Goal: Book appointment/travel/reservation

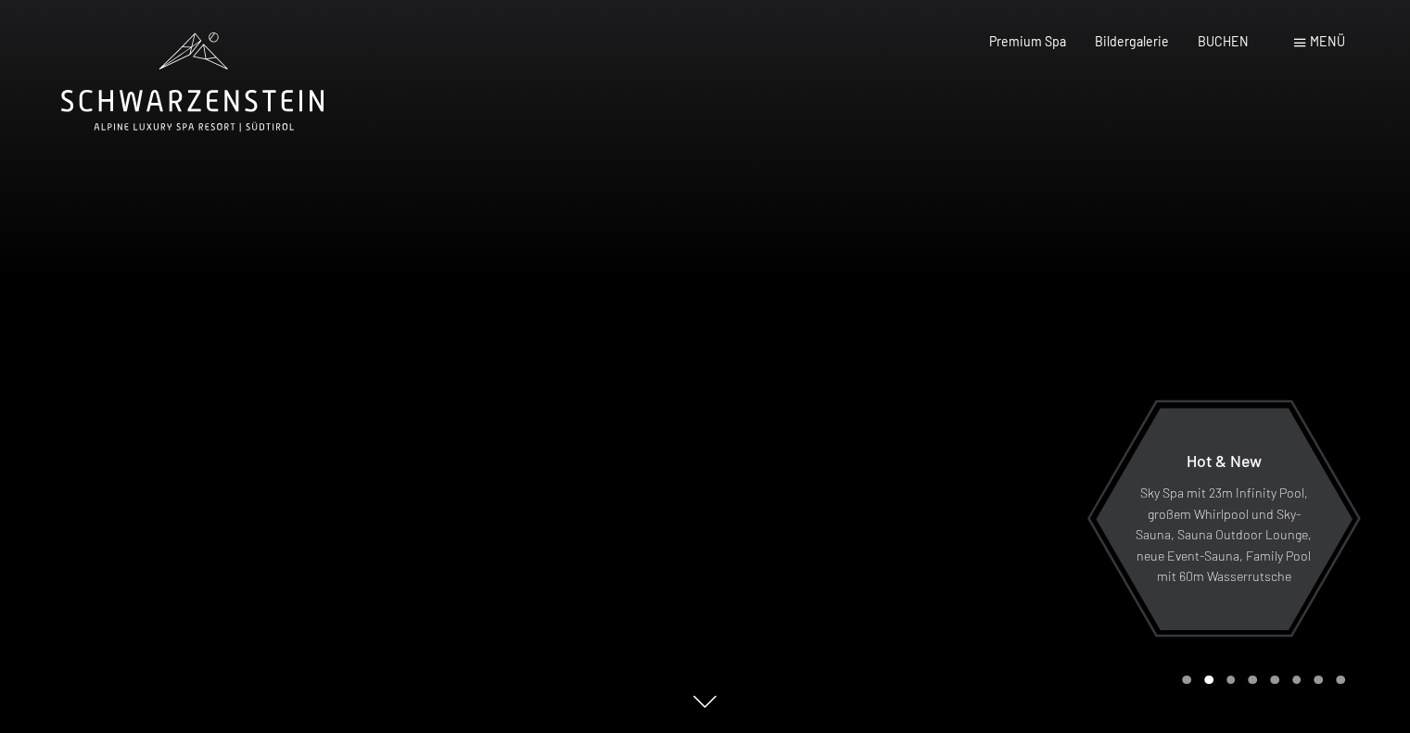
click at [1315, 40] on span "Menü" at bounding box center [1327, 41] width 35 height 16
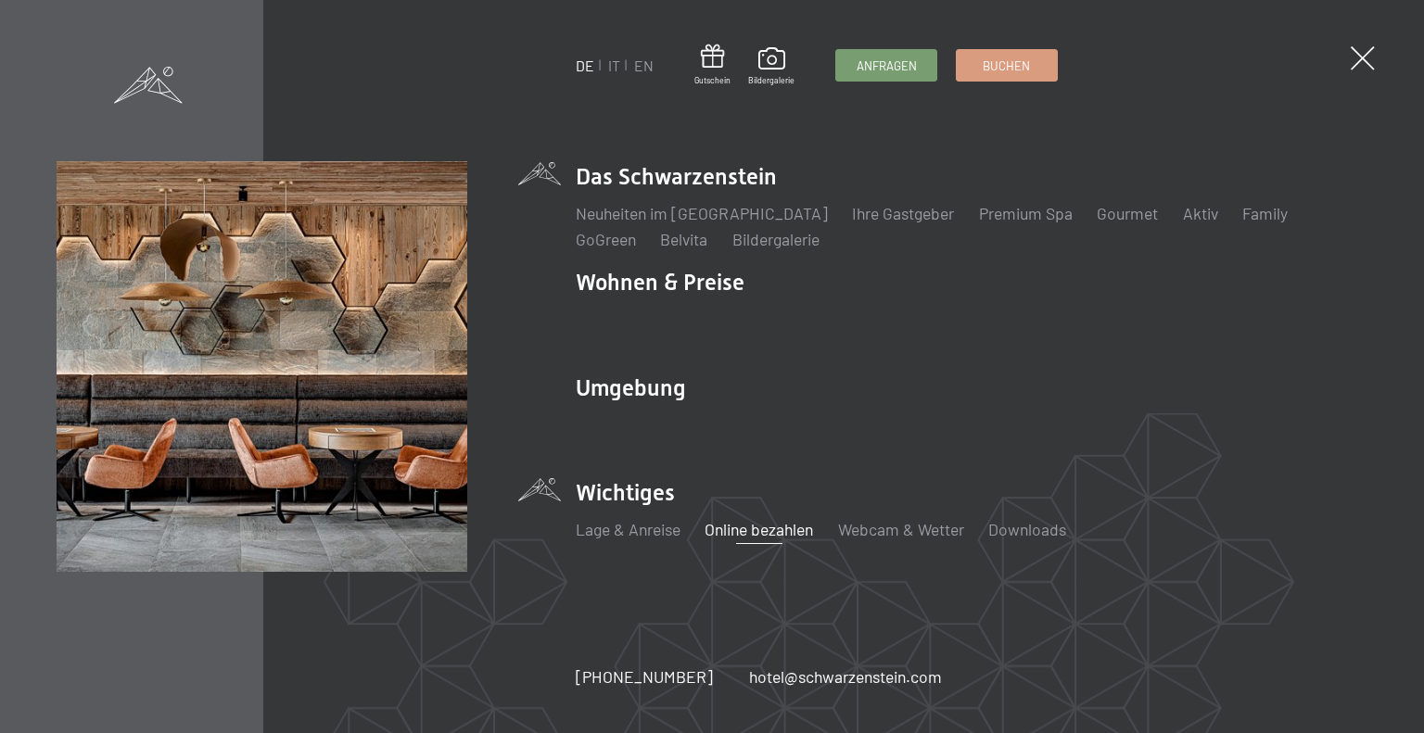
click at [749, 527] on link "Online bezahlen" at bounding box center [759, 529] width 108 height 20
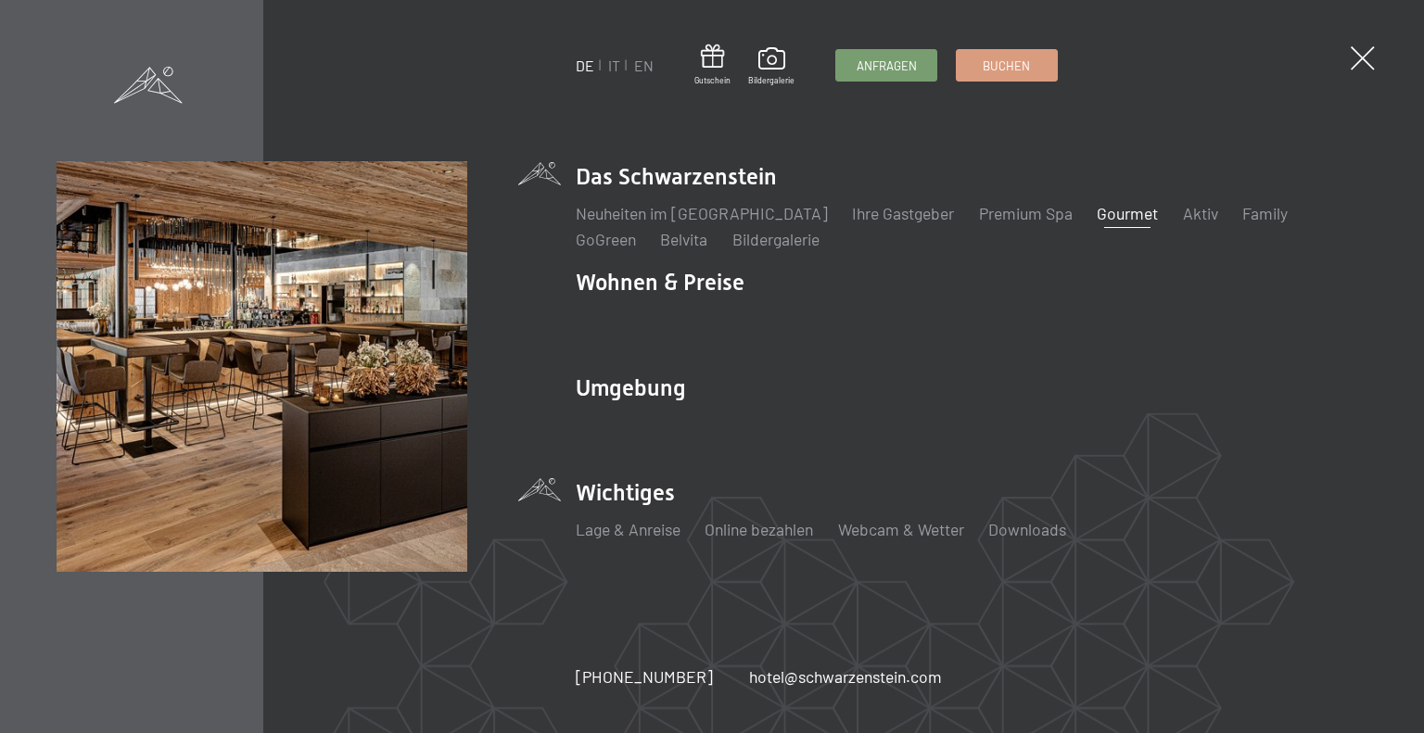
click at [1097, 214] on link "Gourmet" at bounding box center [1127, 213] width 61 height 20
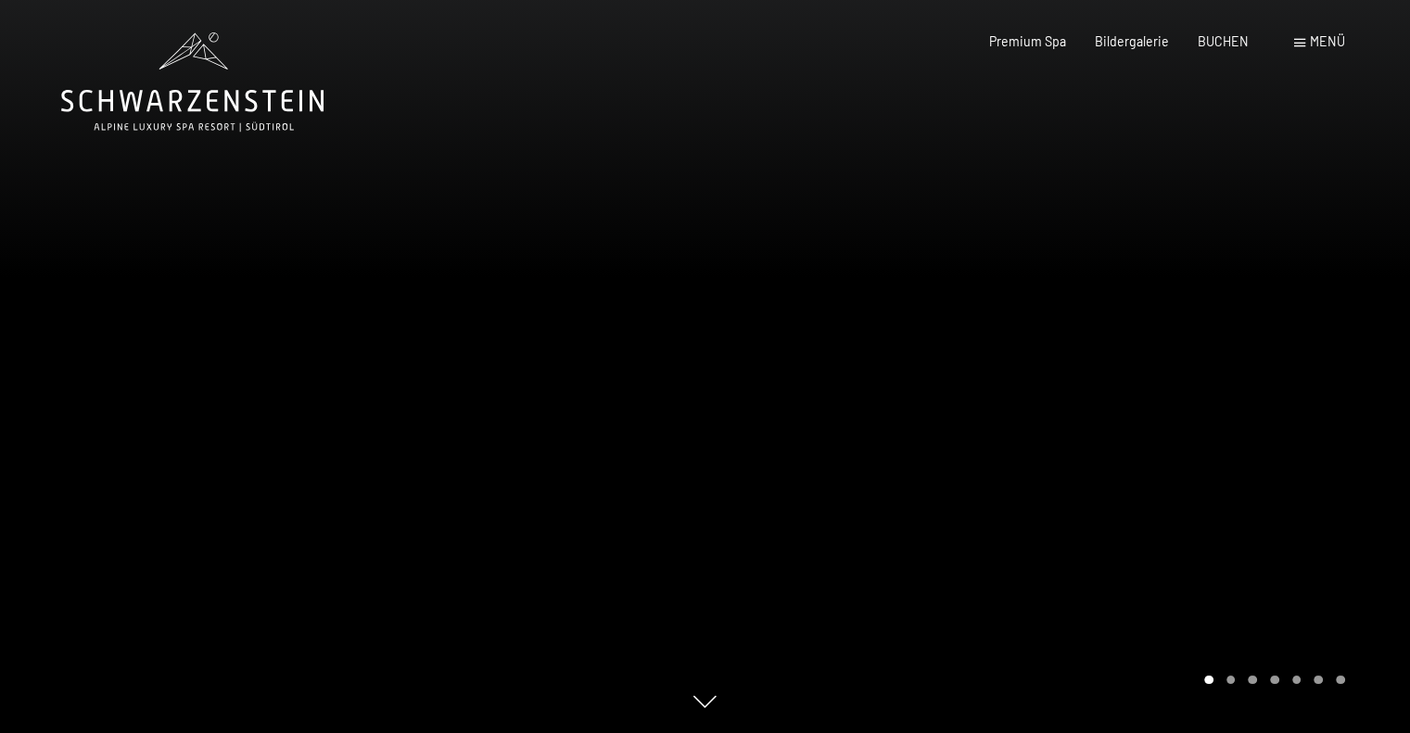
click at [1344, 345] on div at bounding box center [1057, 366] width 705 height 733
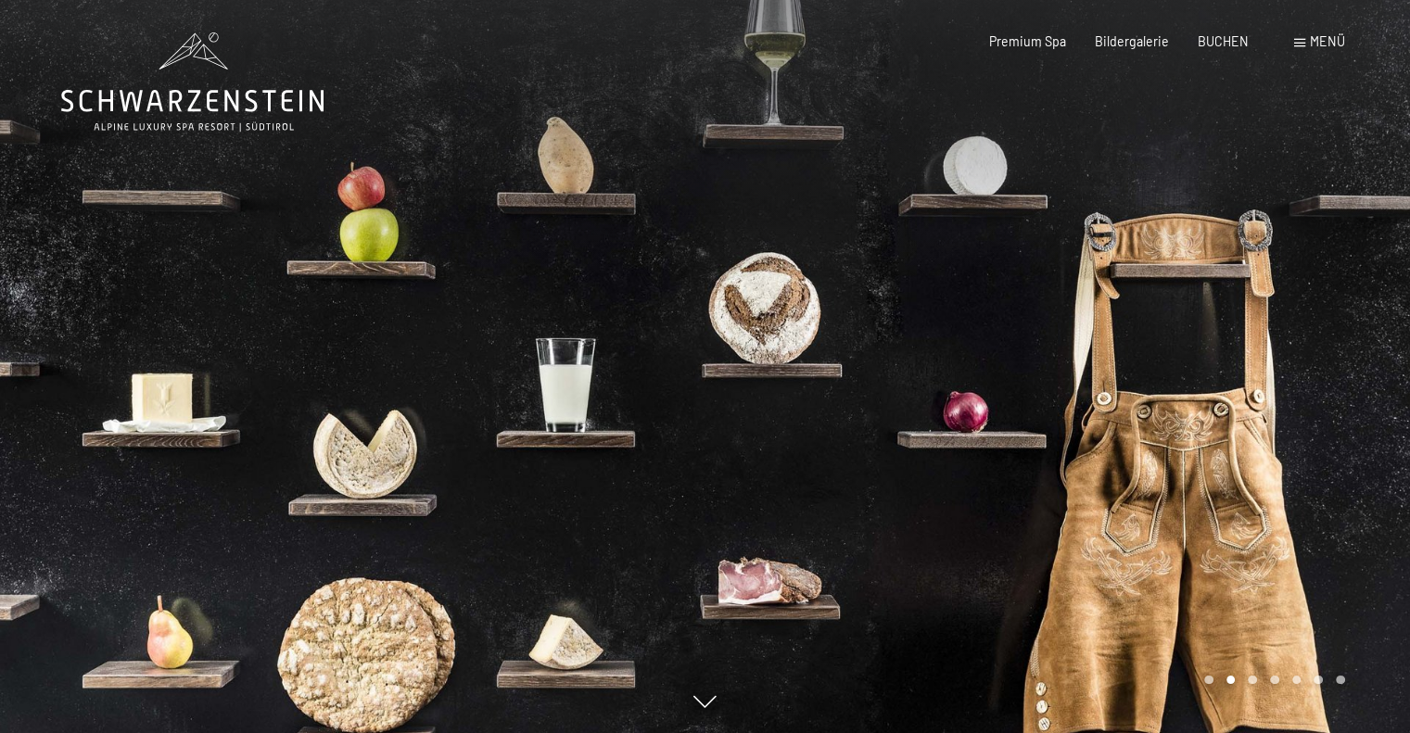
click at [1372, 351] on div at bounding box center [1057, 366] width 705 height 733
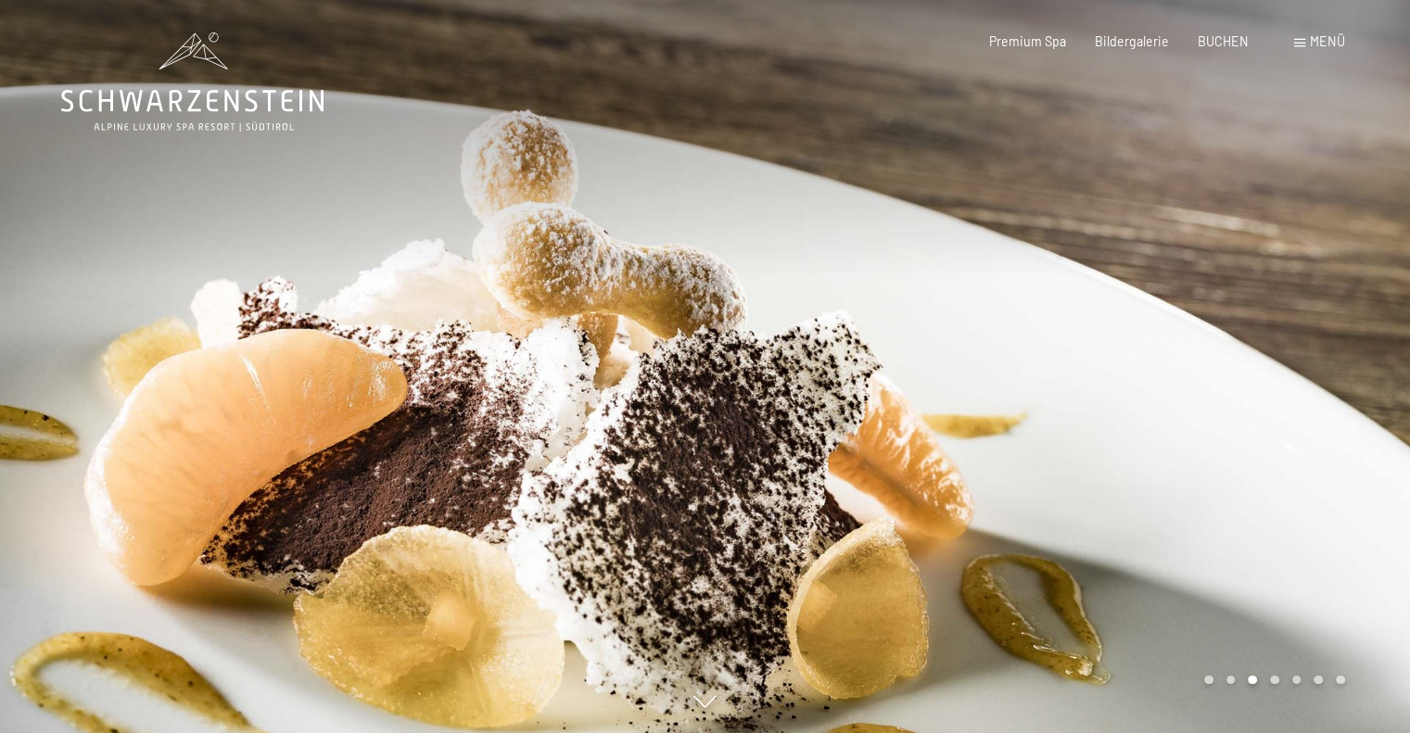
click at [1372, 351] on div at bounding box center [1057, 366] width 705 height 733
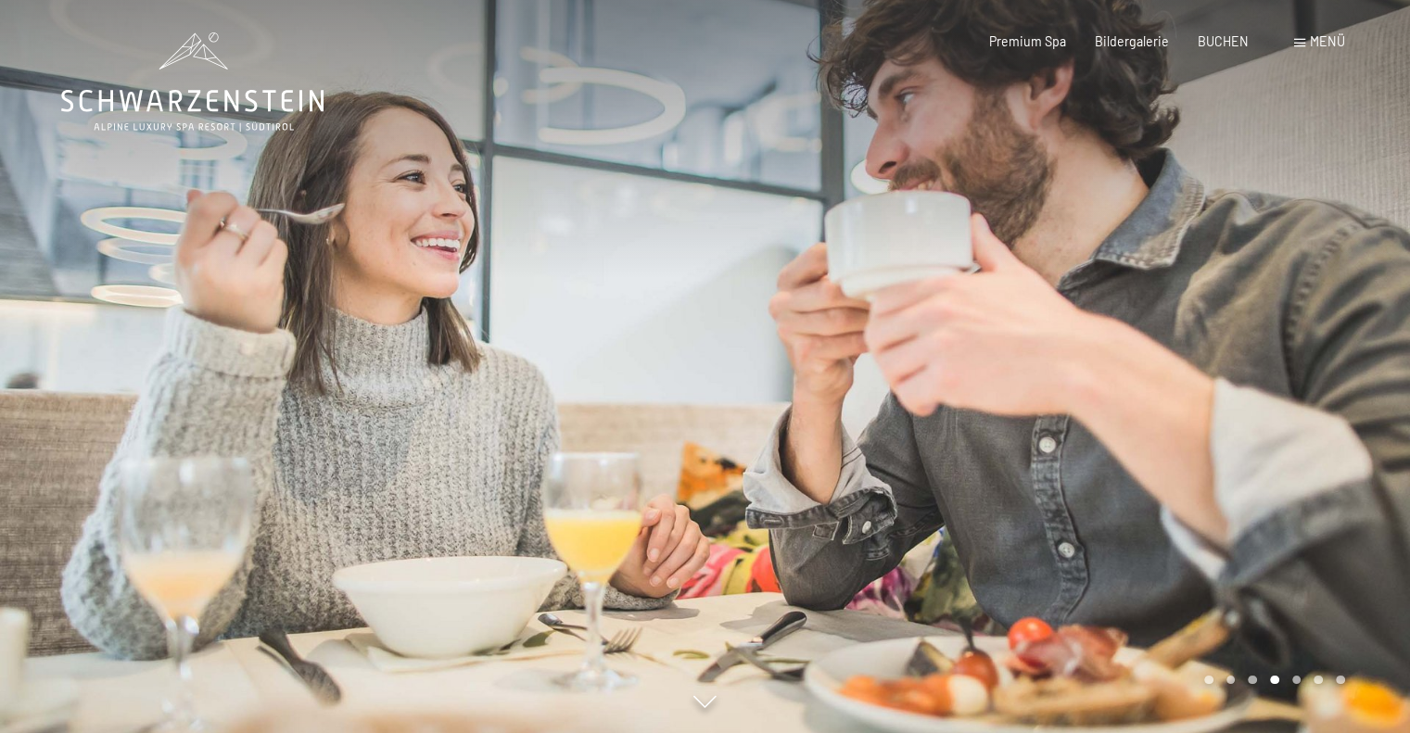
click at [1372, 351] on div at bounding box center [1057, 366] width 705 height 733
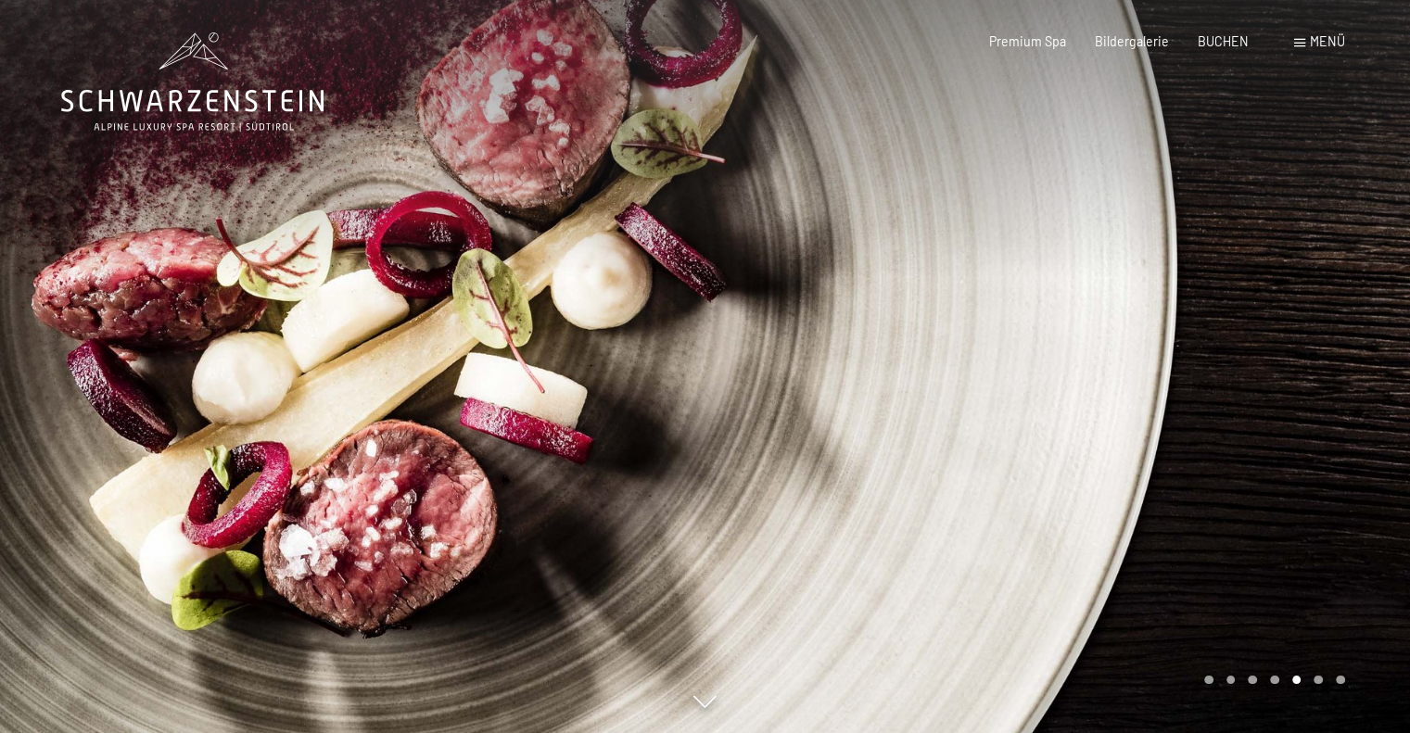
click at [1372, 351] on div at bounding box center [1057, 366] width 705 height 733
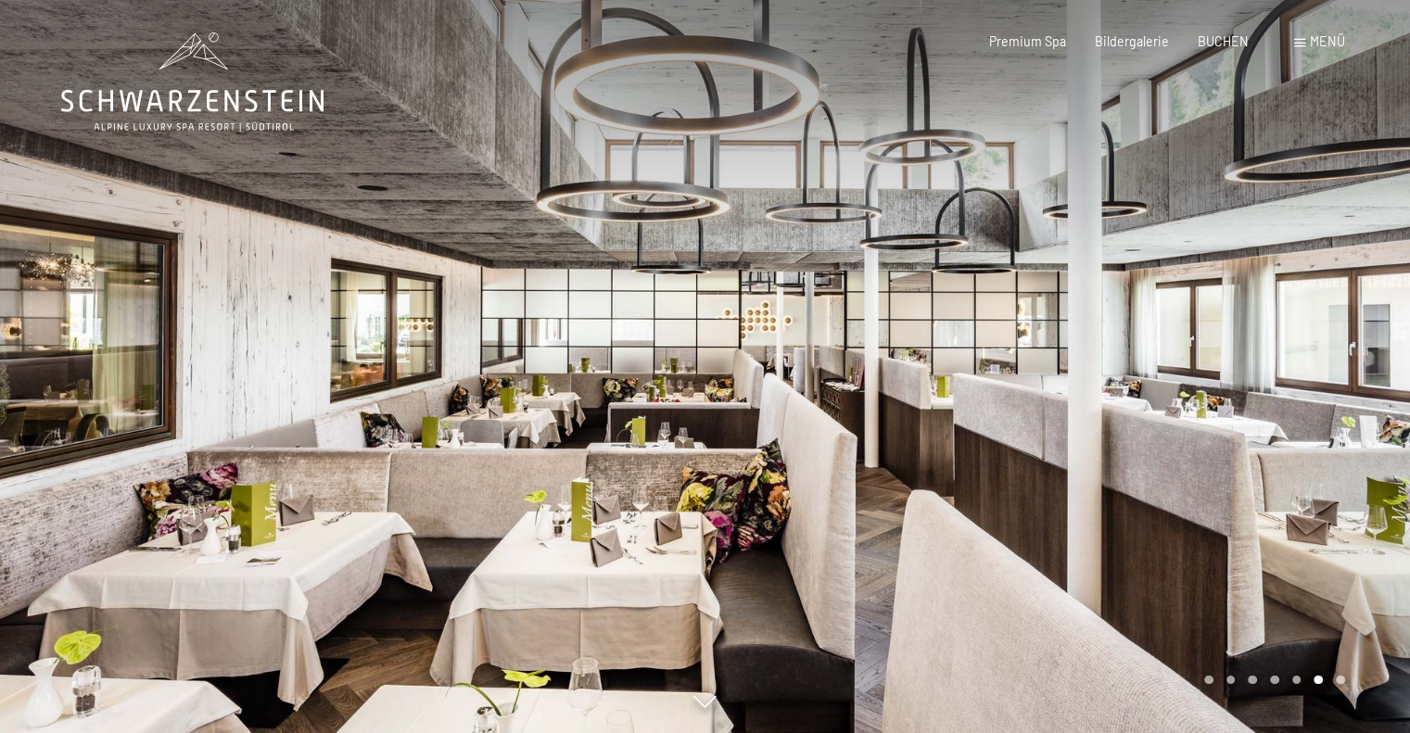
click at [1328, 40] on span "Menü" at bounding box center [1327, 41] width 35 height 16
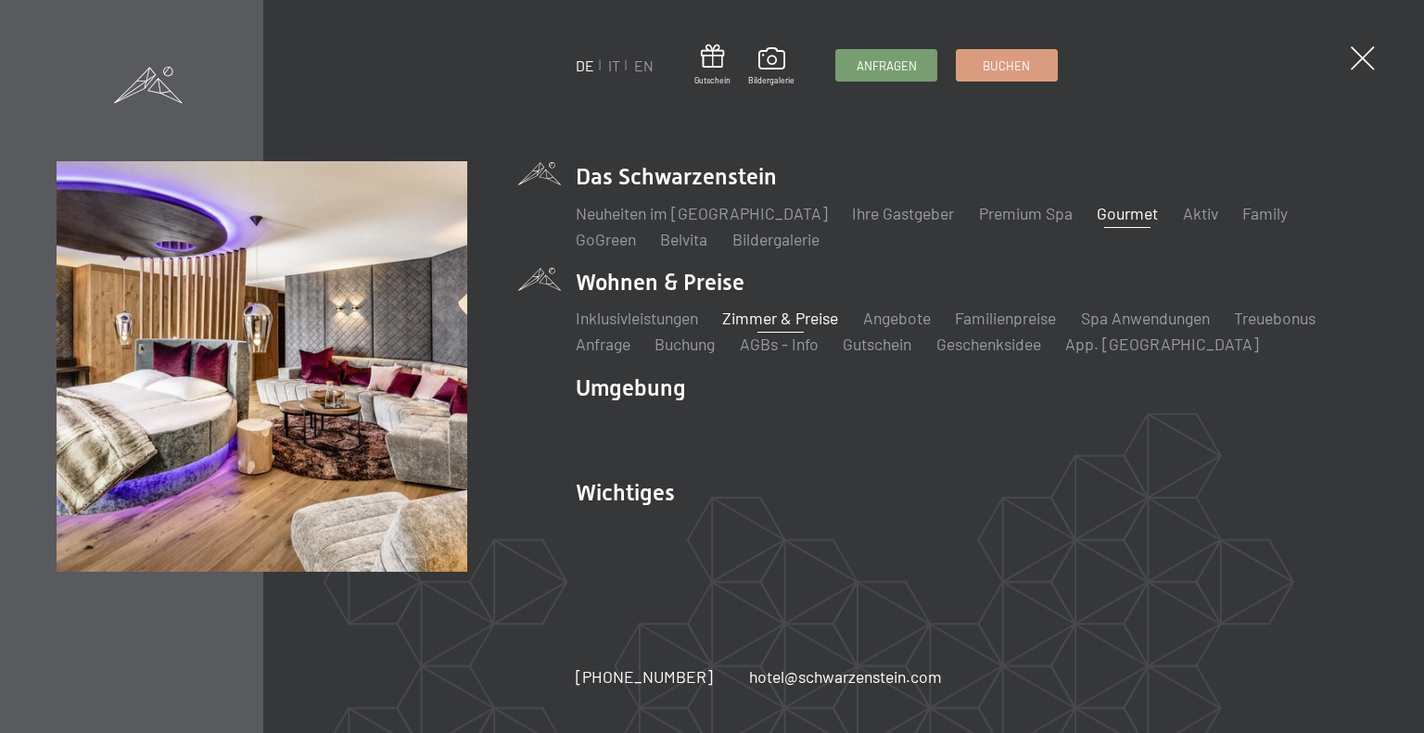
click at [777, 313] on link "Zimmer & Preise" at bounding box center [780, 318] width 116 height 20
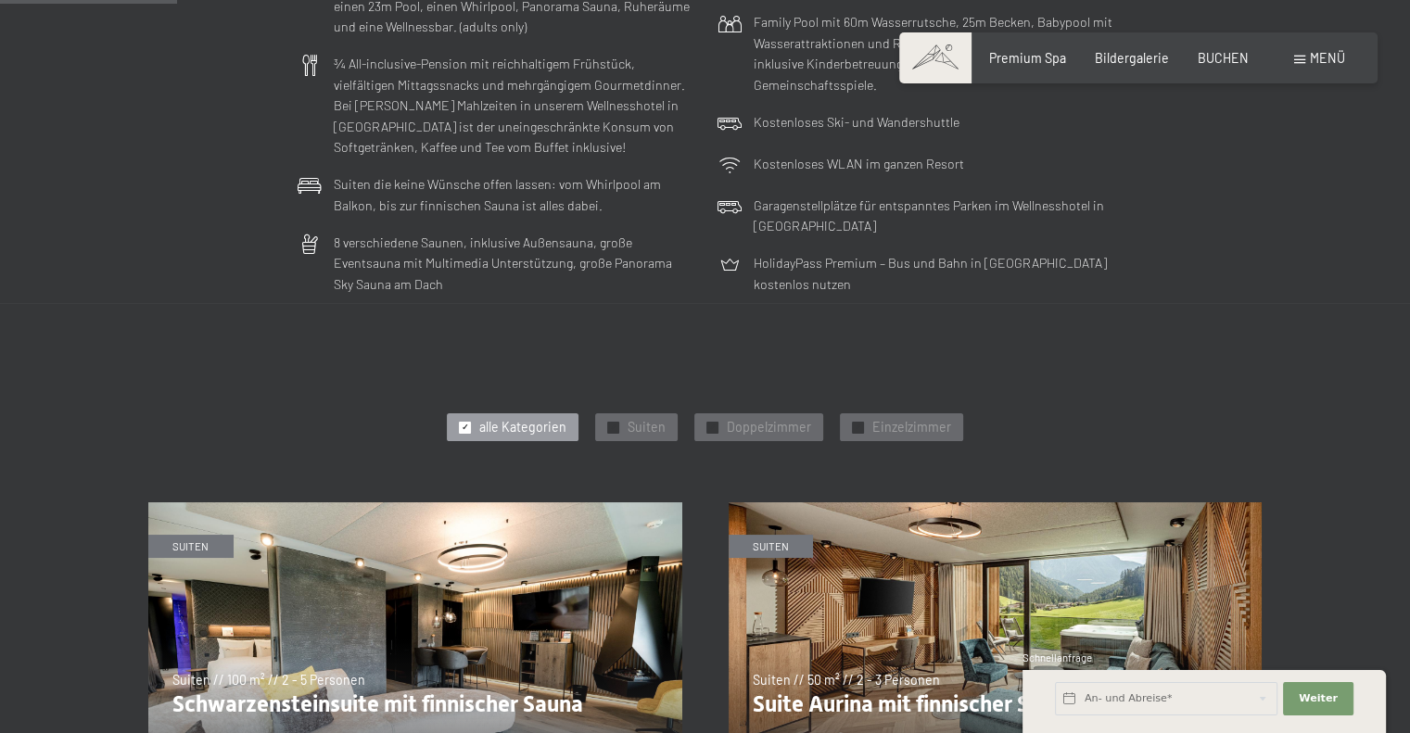
scroll to position [649, 0]
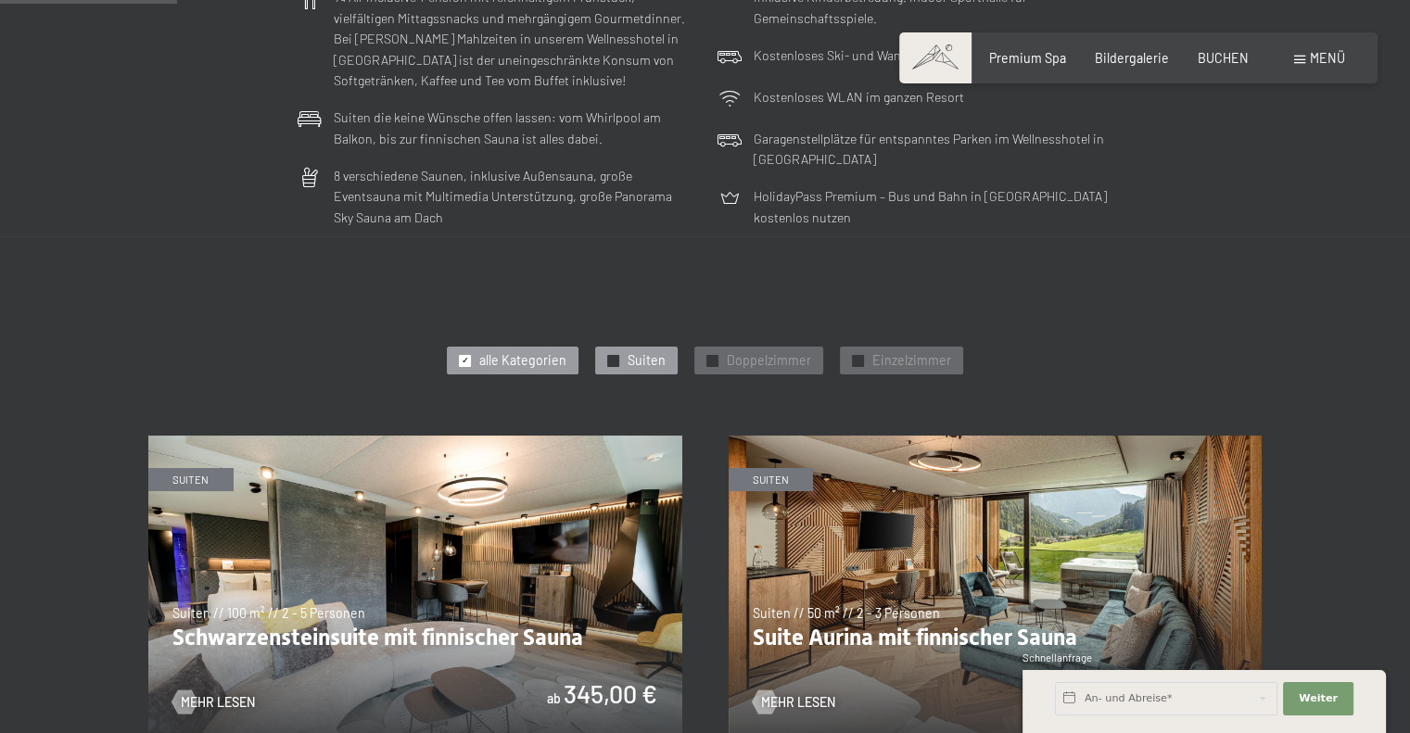
click at [616, 361] on span "✓" at bounding box center [613, 360] width 7 height 11
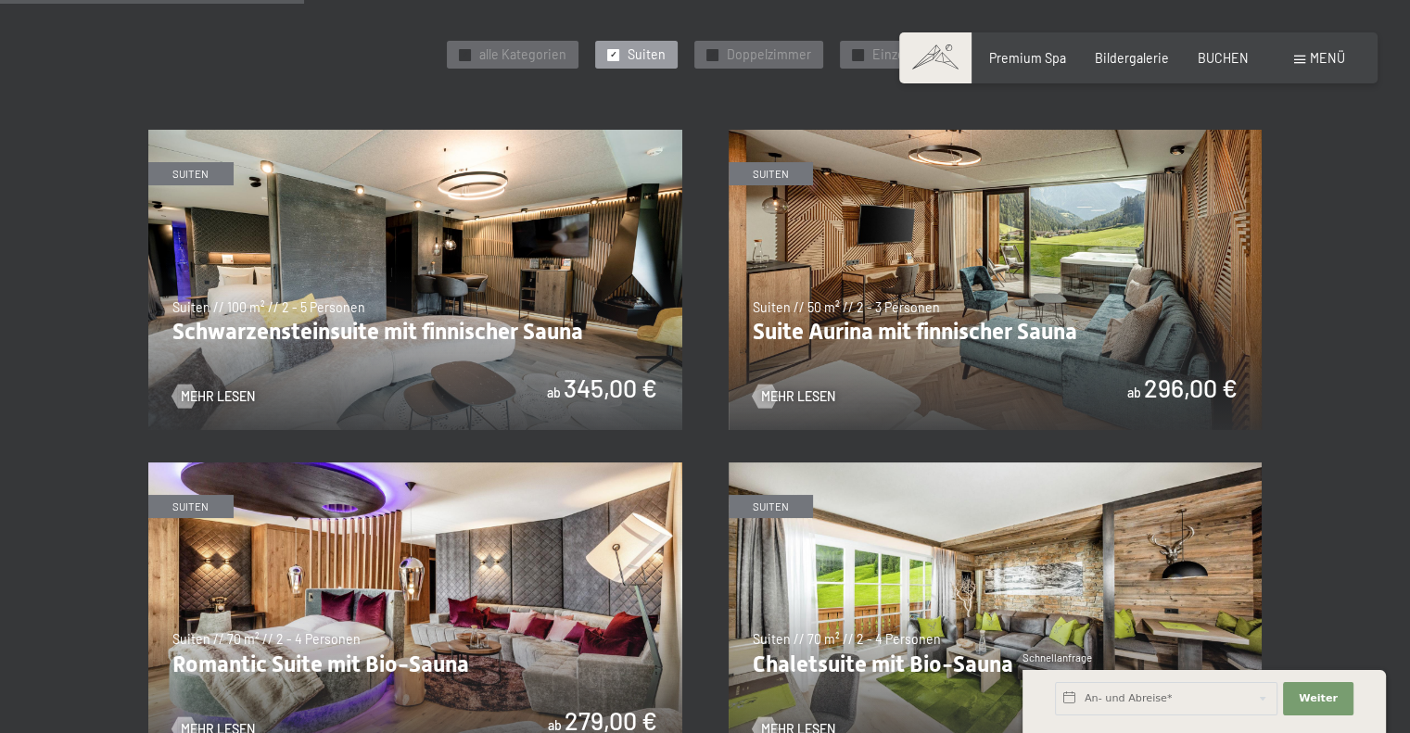
scroll to position [1020, 0]
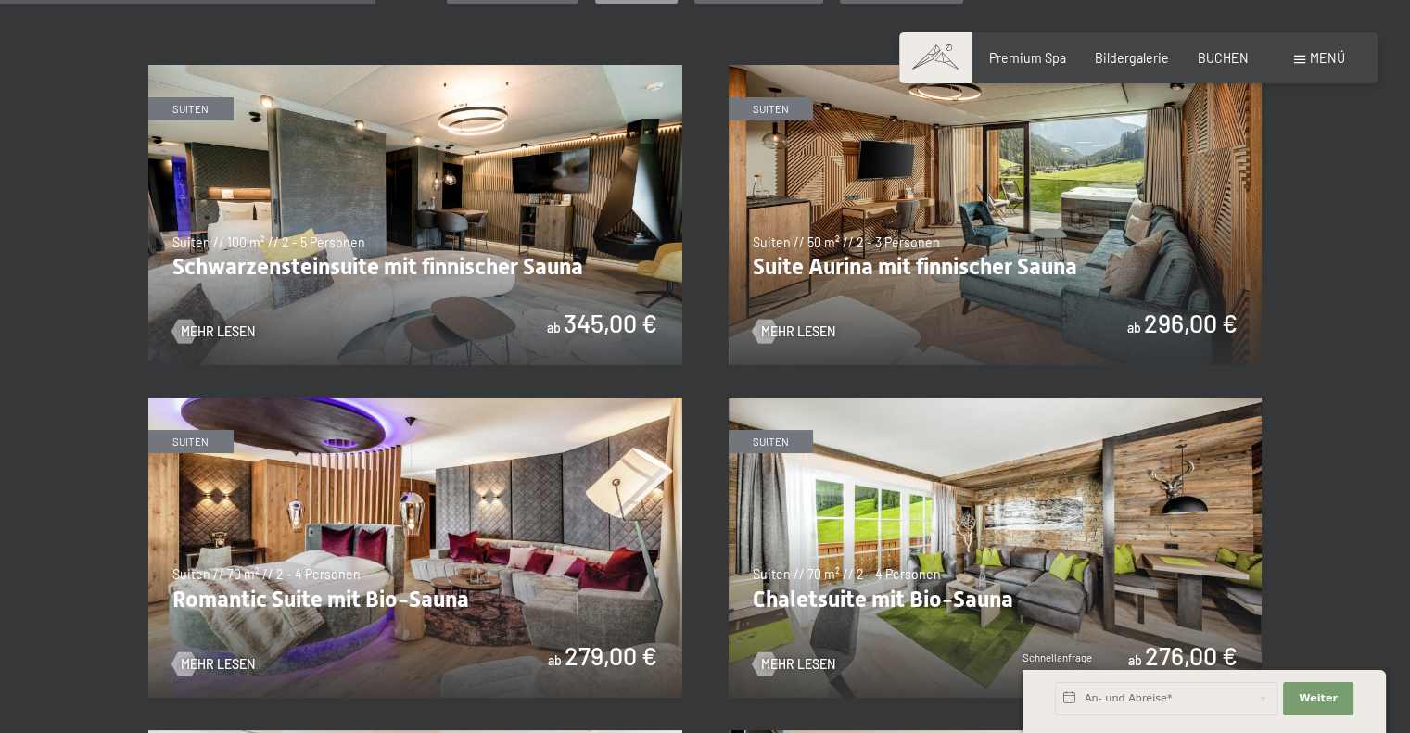
click at [497, 212] on img at bounding box center [415, 215] width 534 height 300
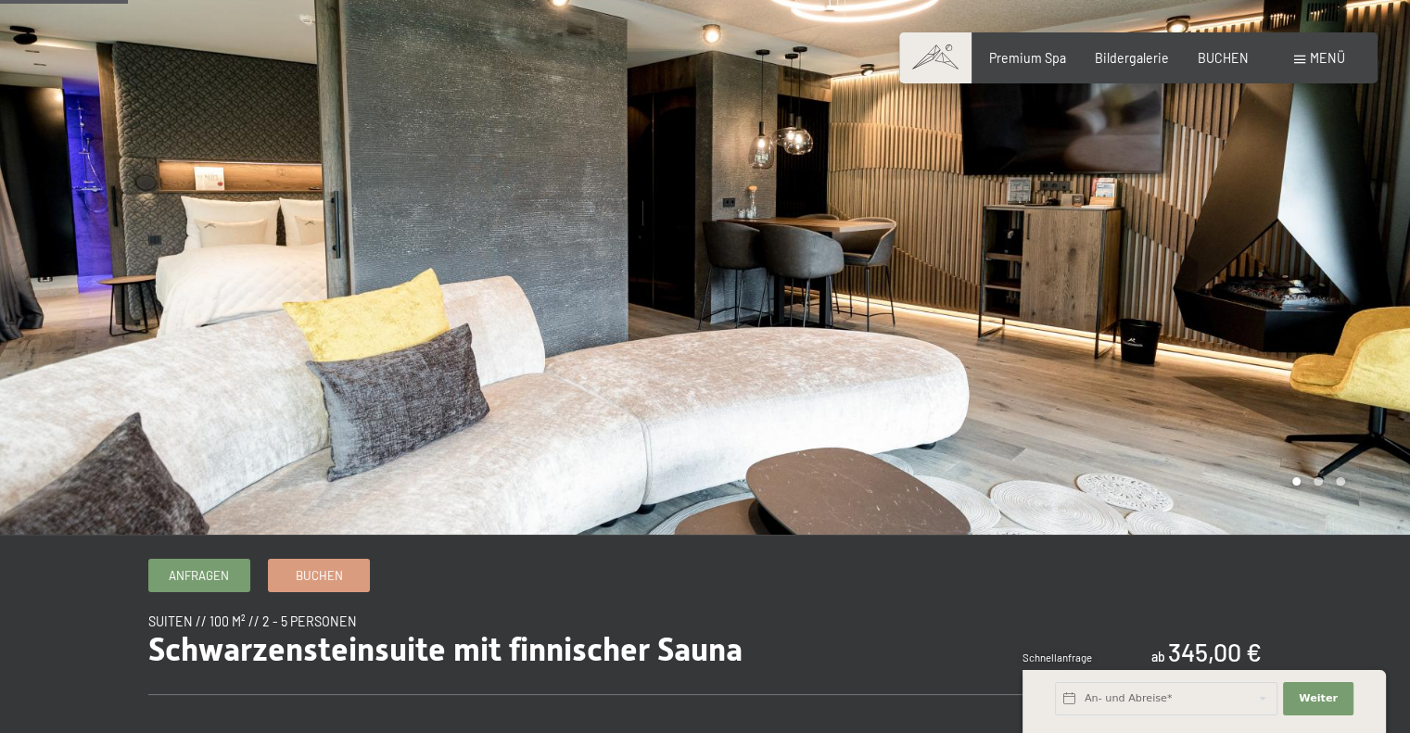
scroll to position [278, 0]
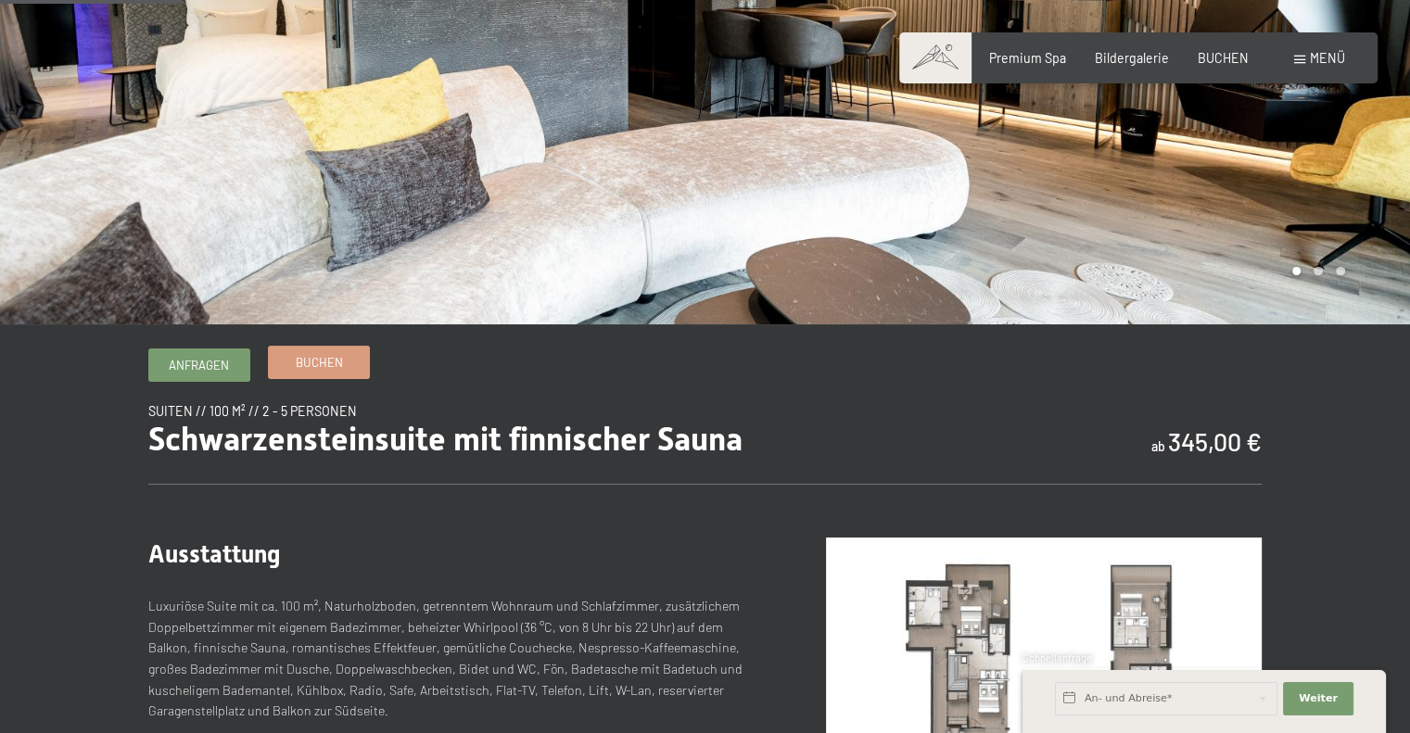
click at [322, 362] on span "Buchen" at bounding box center [319, 362] width 47 height 17
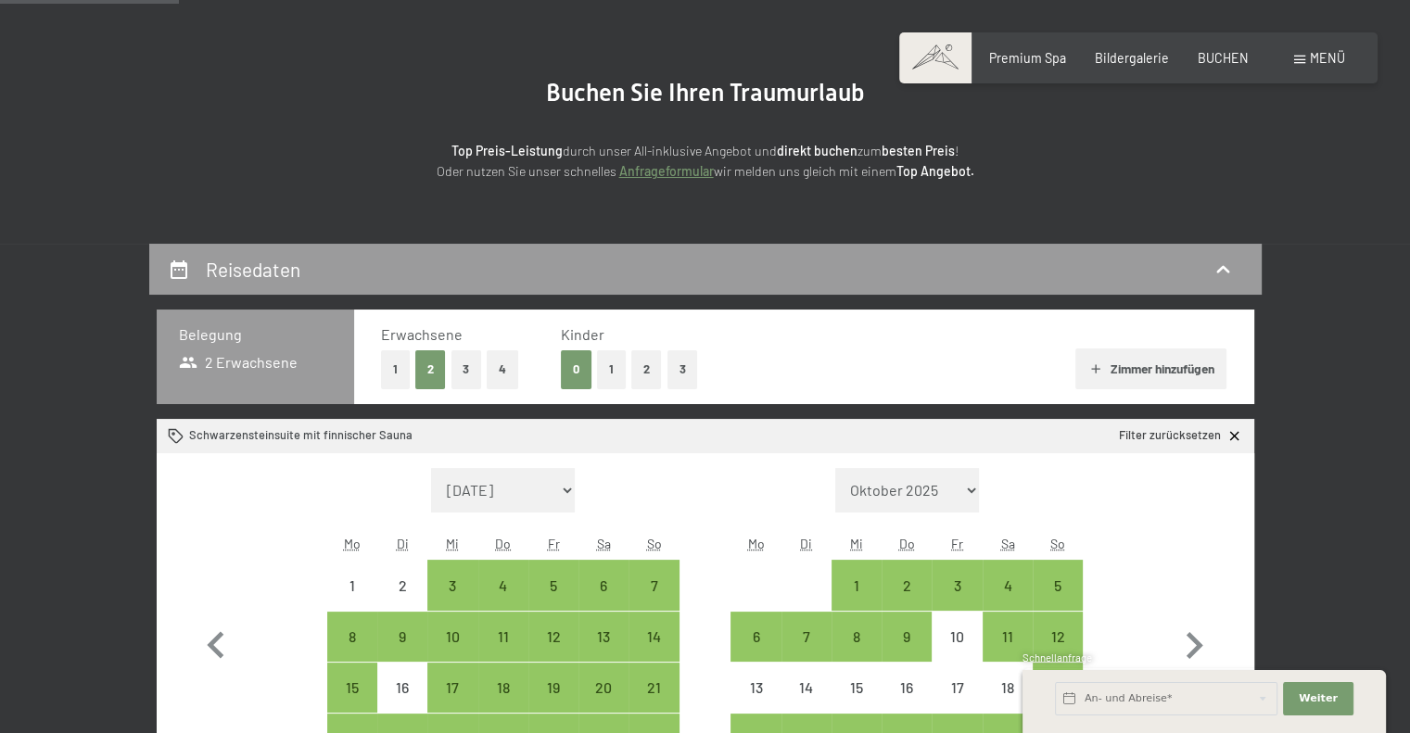
scroll to position [371, 0]
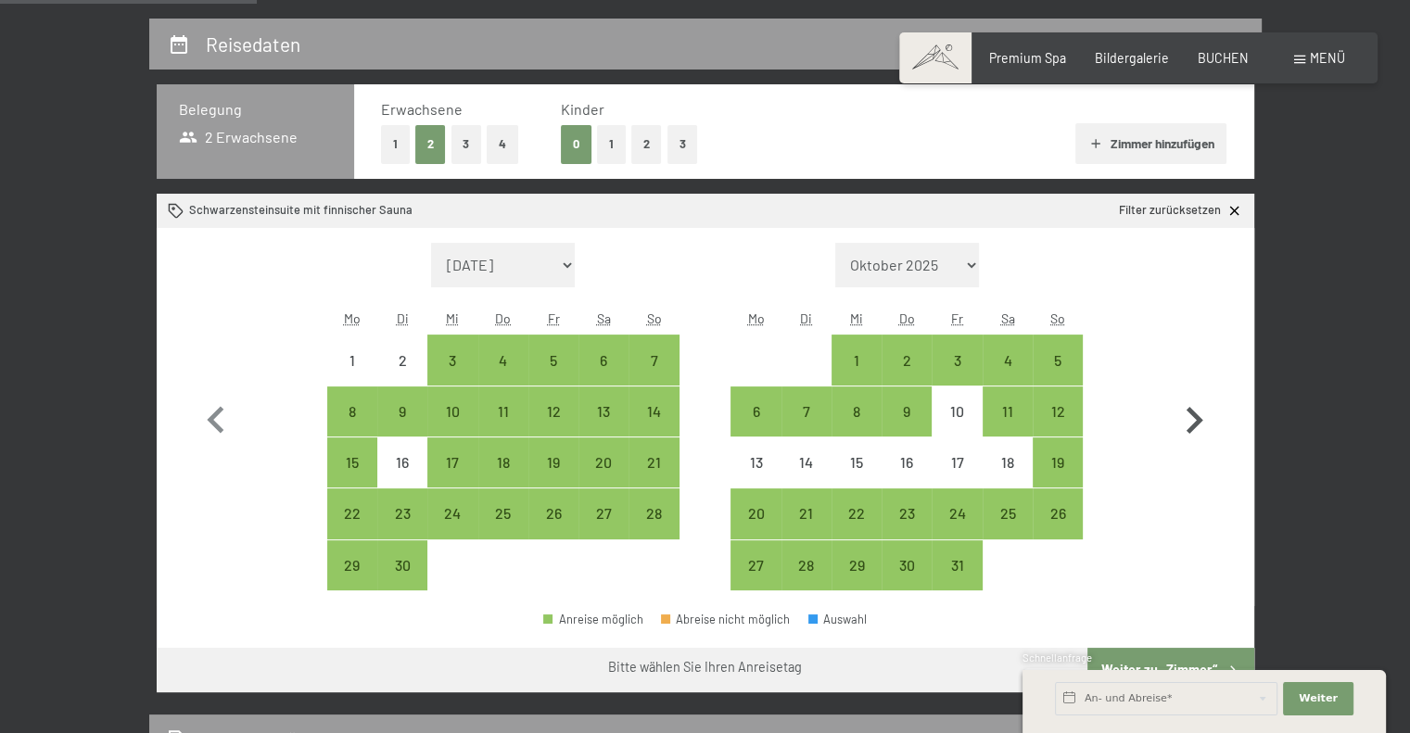
click at [1190, 414] on icon "button" at bounding box center [1194, 421] width 54 height 54
select select "[DATE]"
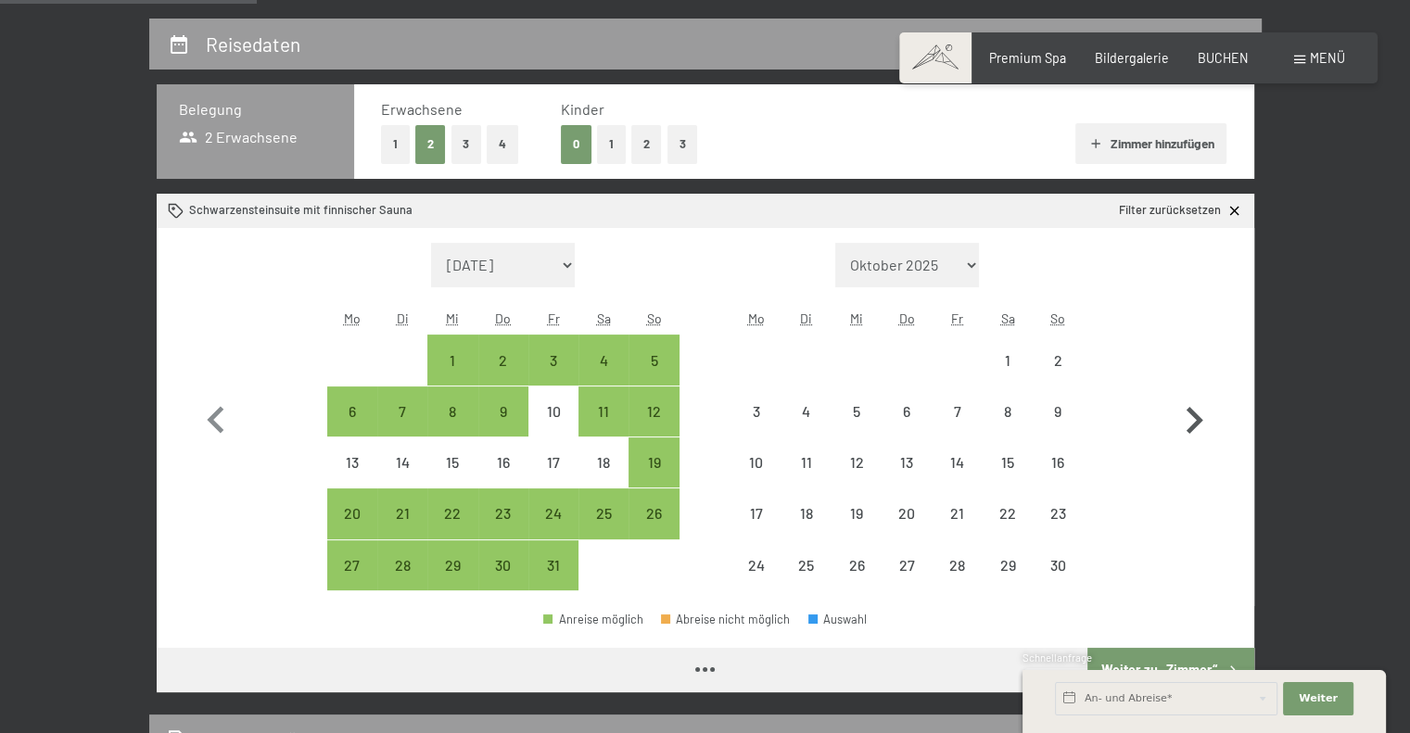
select select "[DATE]"
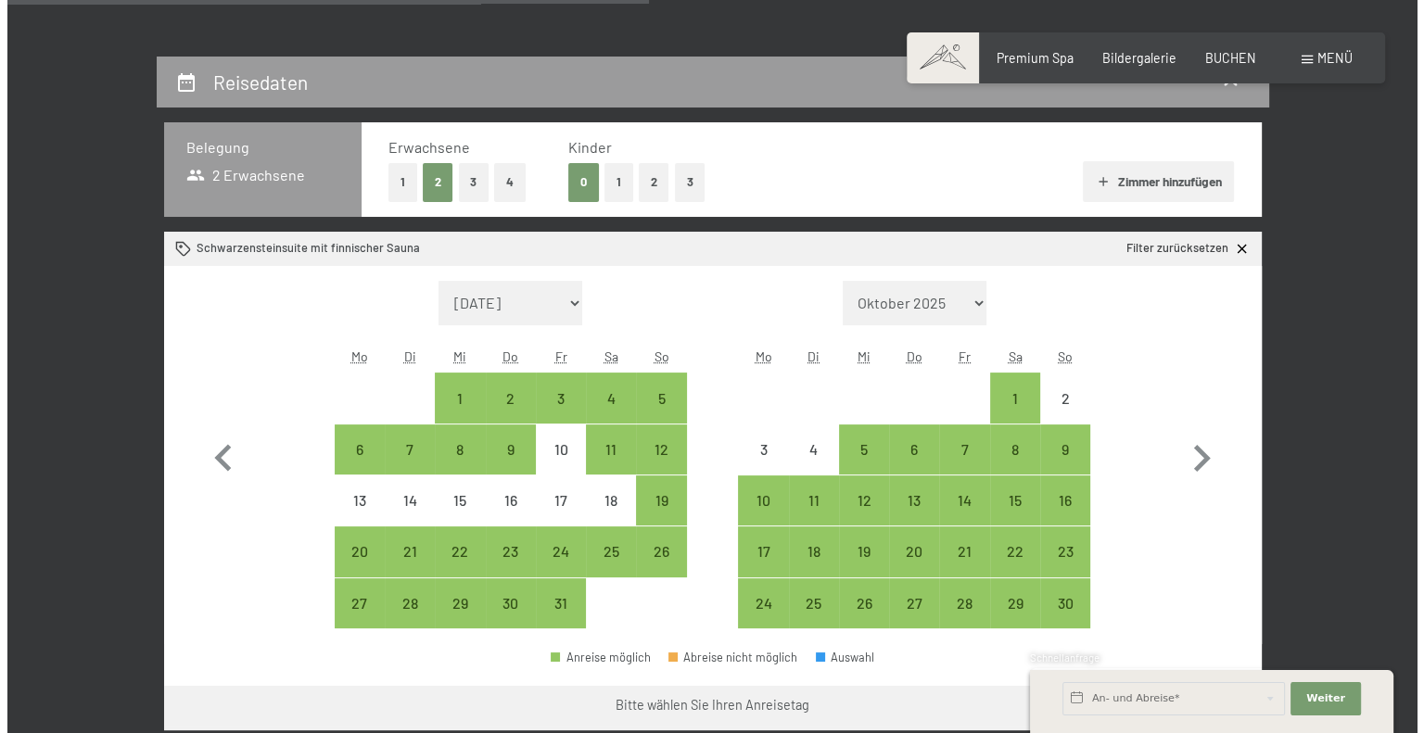
scroll to position [0, 0]
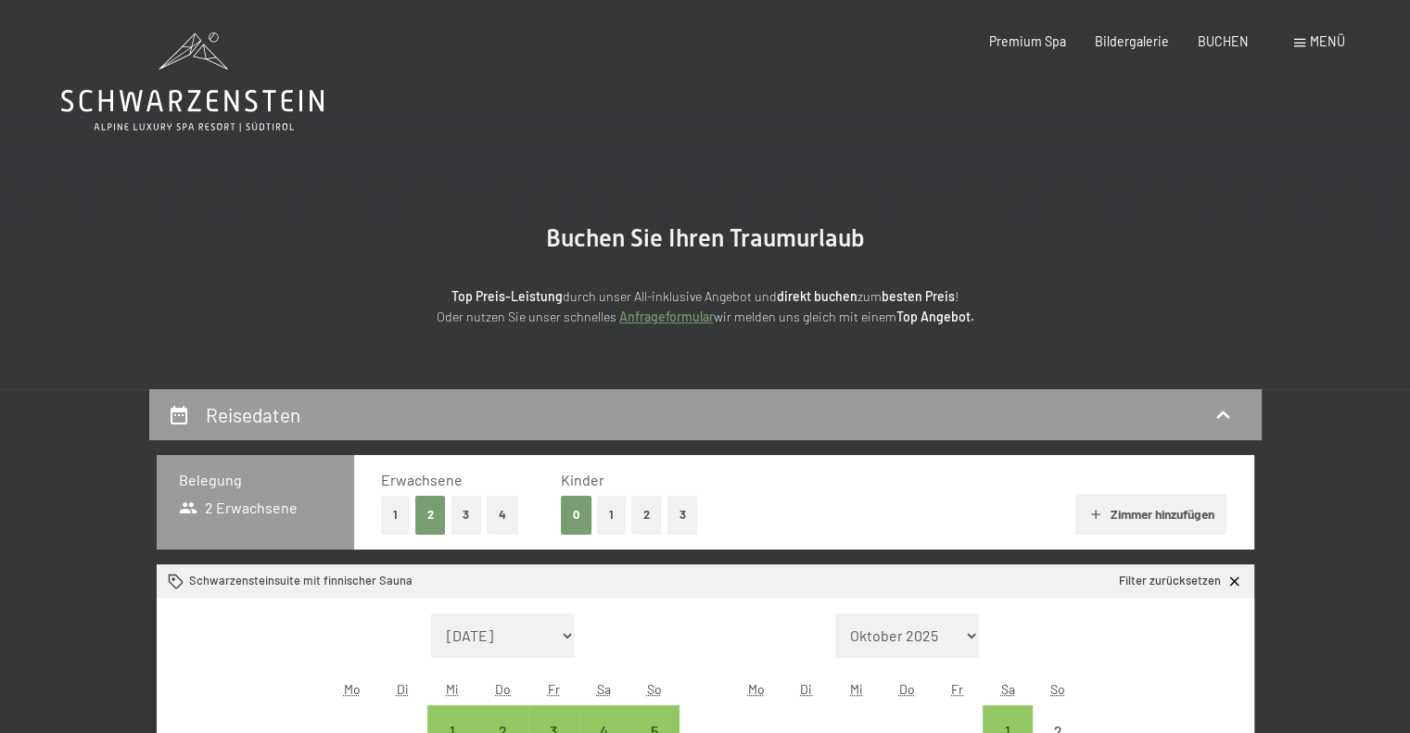
click at [1305, 37] on div "Menü" at bounding box center [1319, 41] width 51 height 19
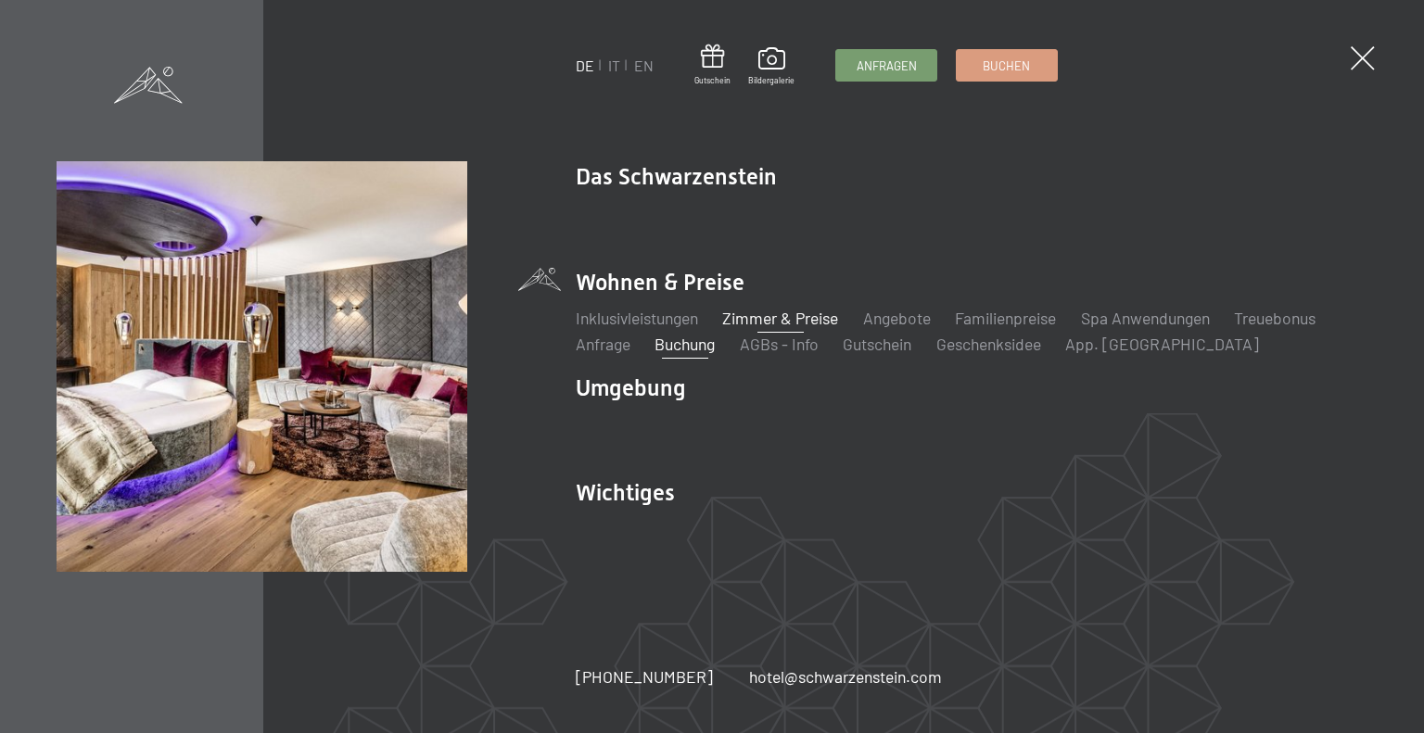
click at [782, 313] on link "Zimmer & Preise" at bounding box center [780, 318] width 116 height 20
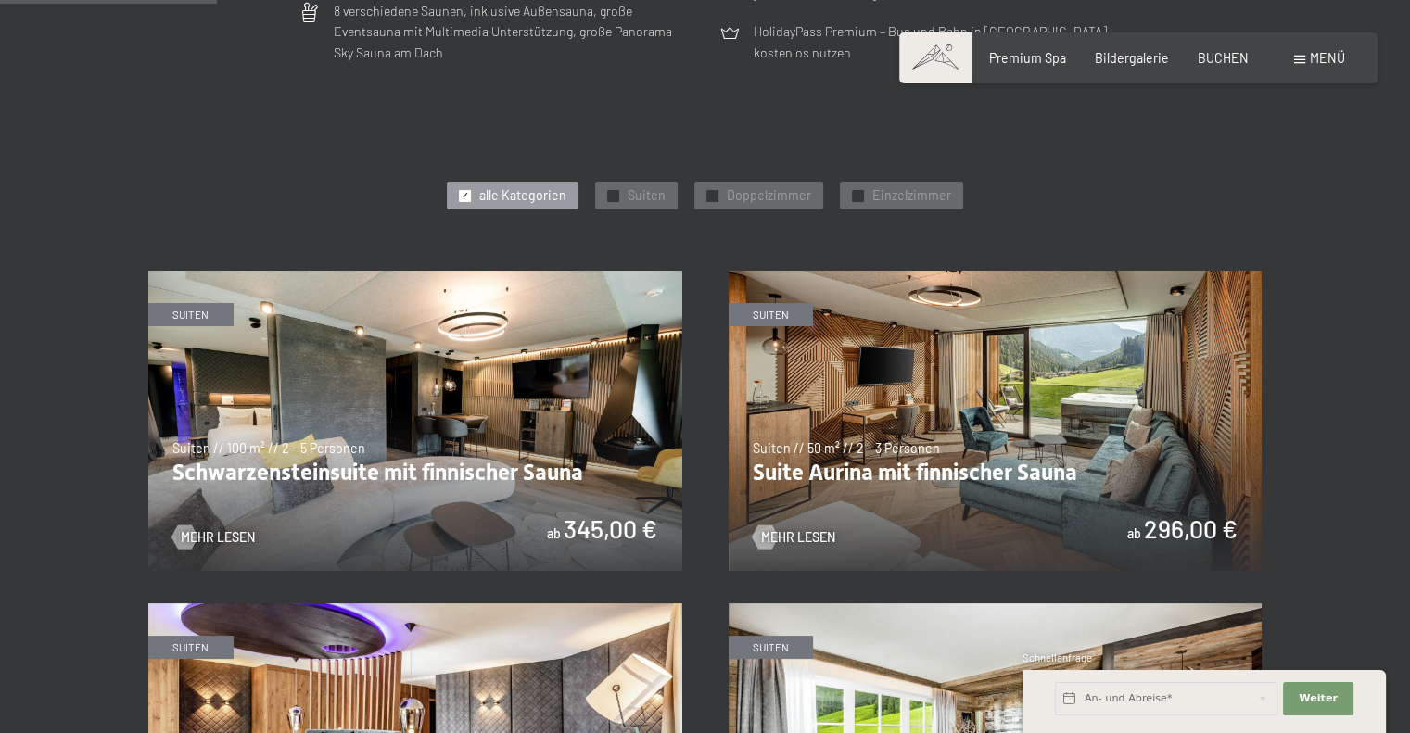
scroll to position [834, 0]
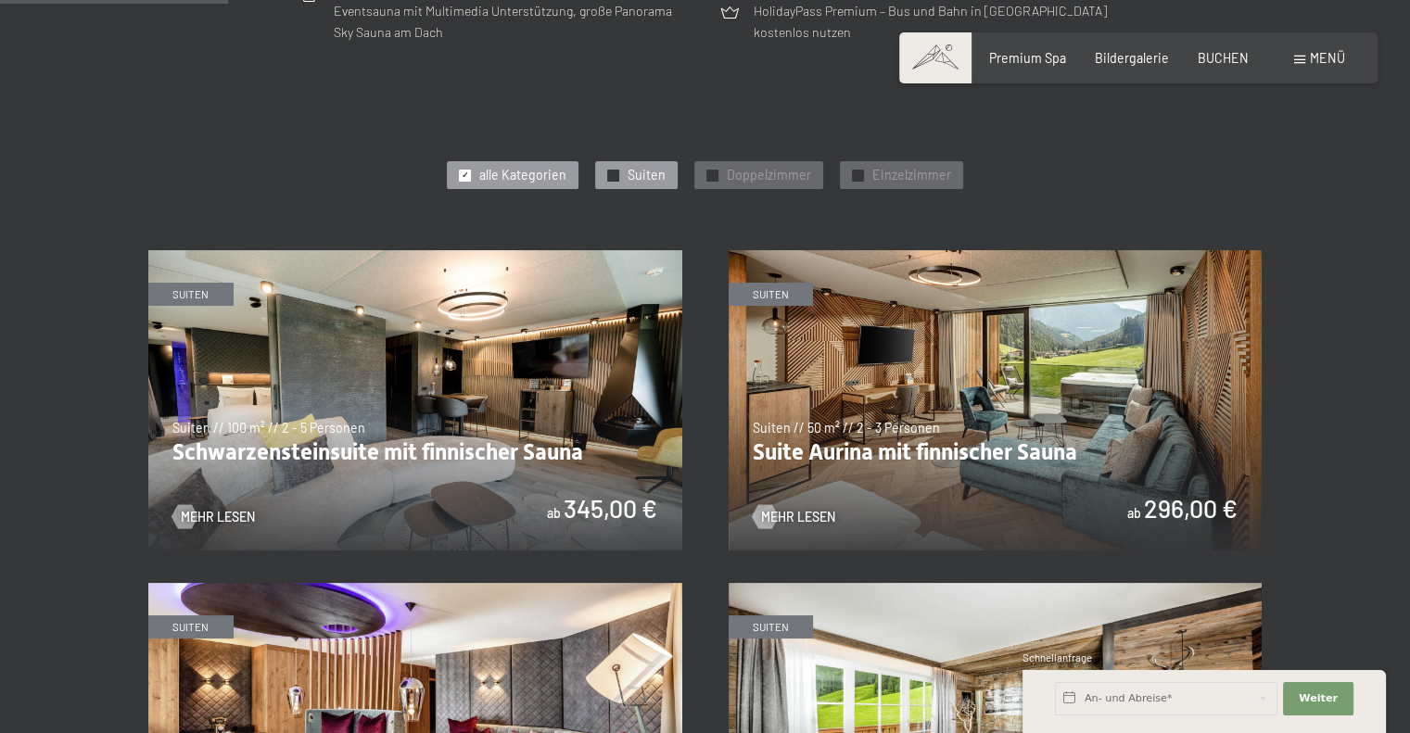
click at [613, 172] on span "✓" at bounding box center [613, 175] width 7 height 11
click at [365, 388] on img at bounding box center [415, 400] width 534 height 300
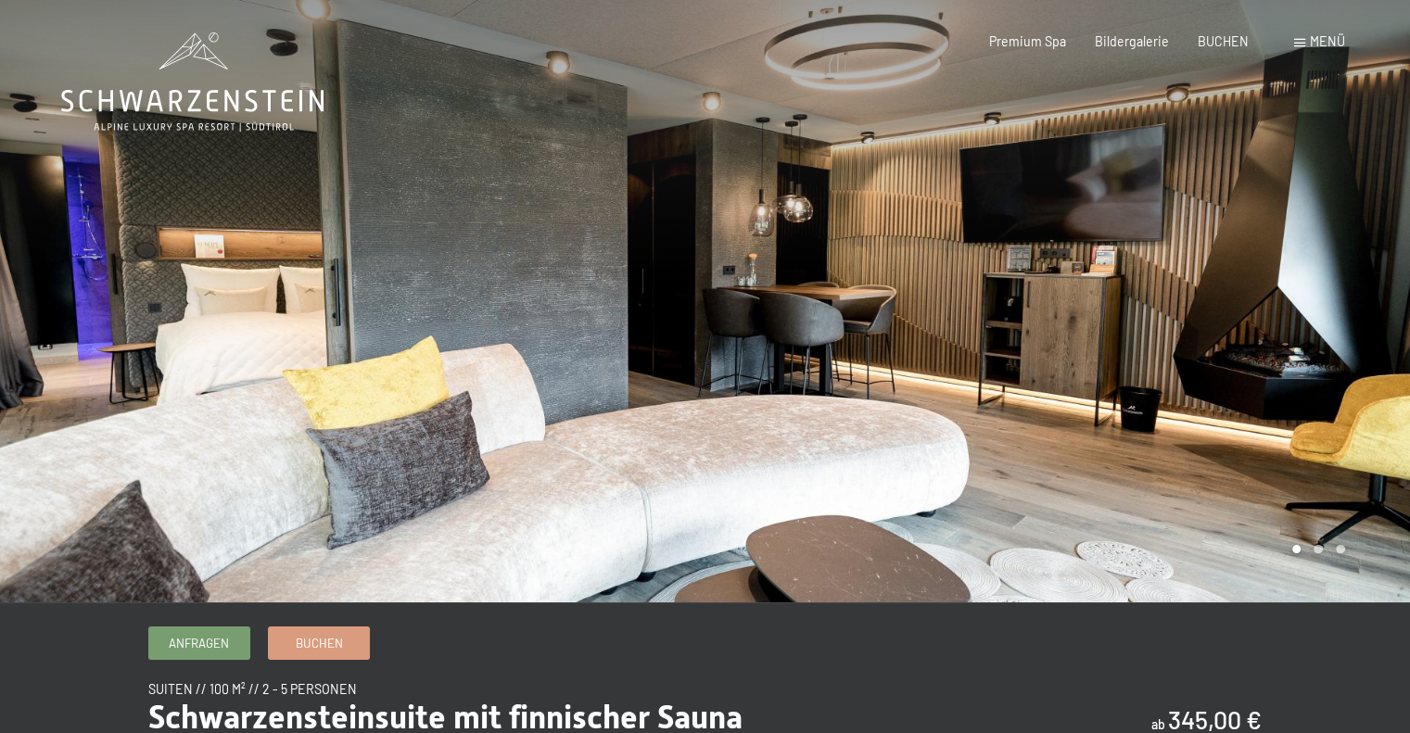
click at [1372, 290] on div at bounding box center [1057, 301] width 705 height 603
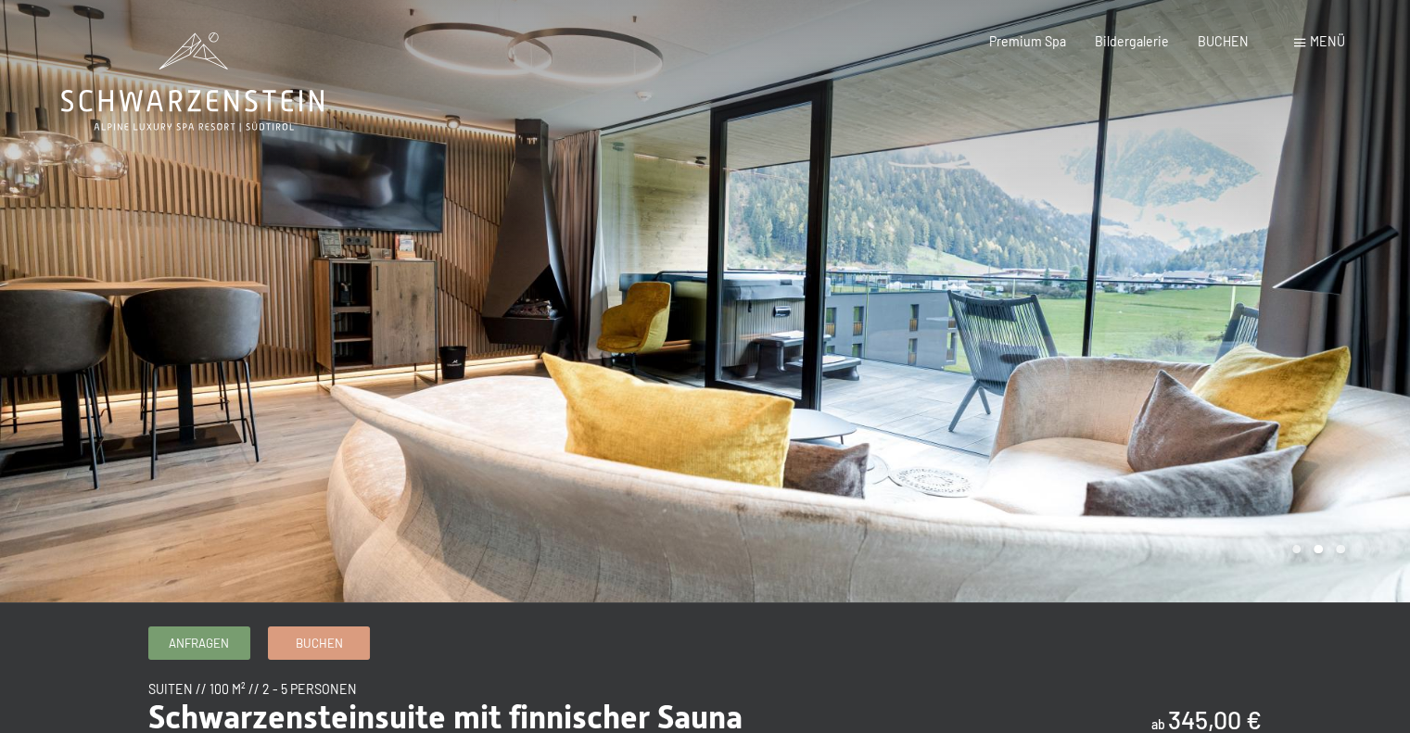
click at [1343, 286] on div at bounding box center [1057, 301] width 705 height 603
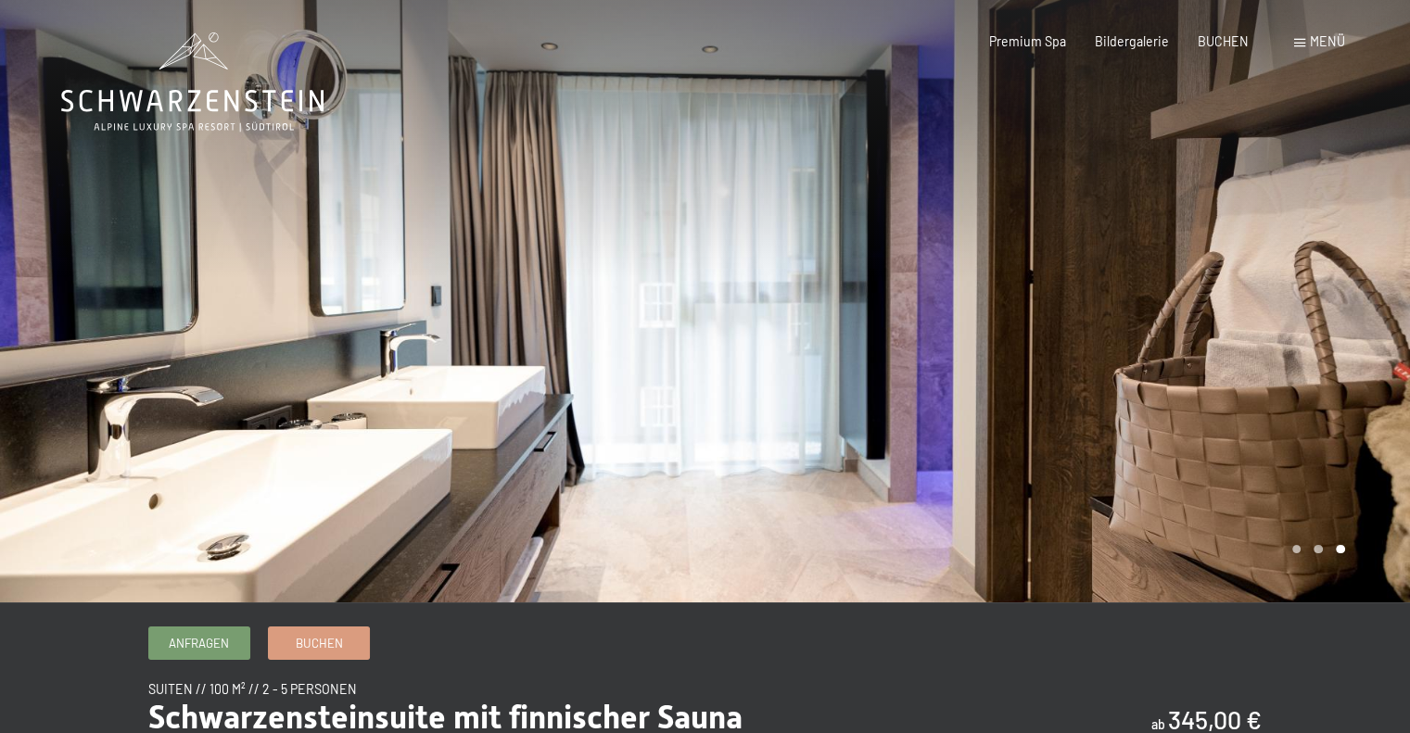
click at [1343, 286] on div at bounding box center [1057, 301] width 705 height 603
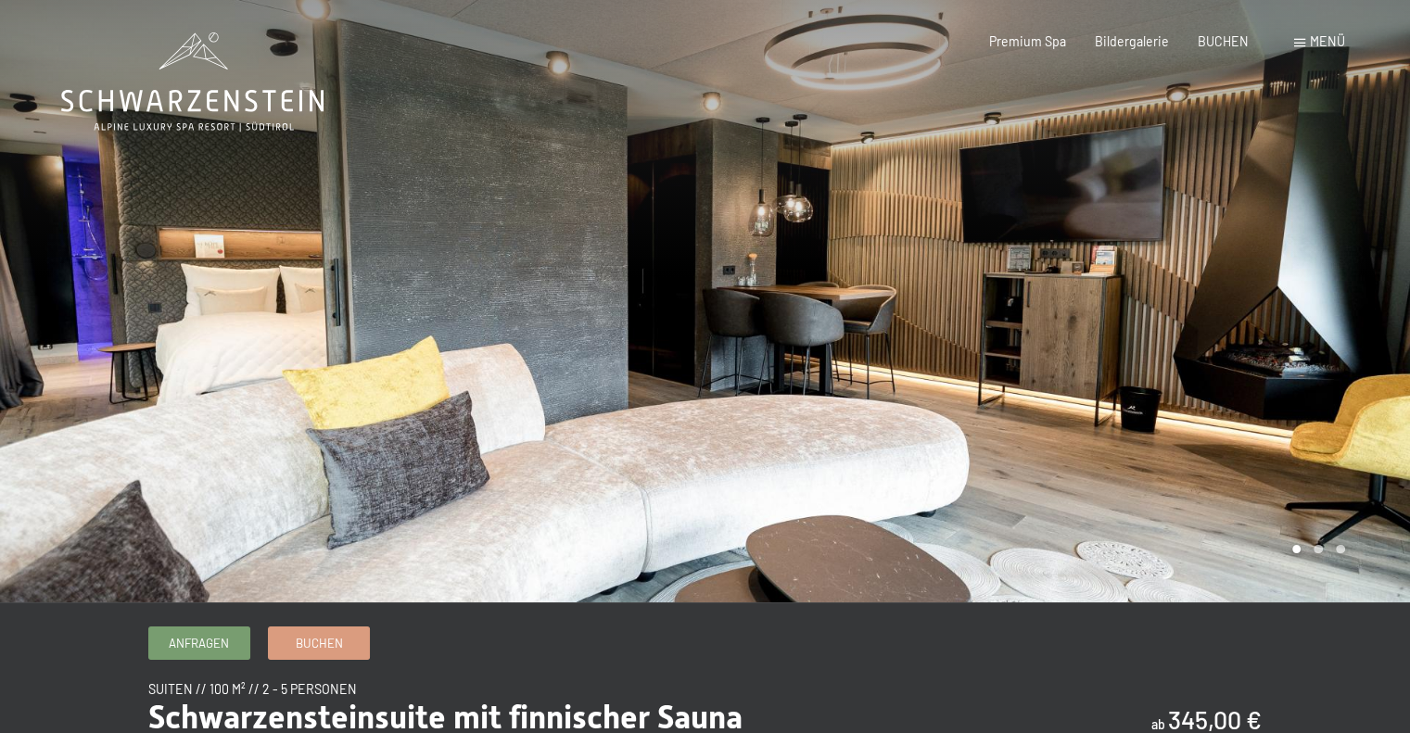
click at [1343, 286] on div at bounding box center [1057, 301] width 705 height 603
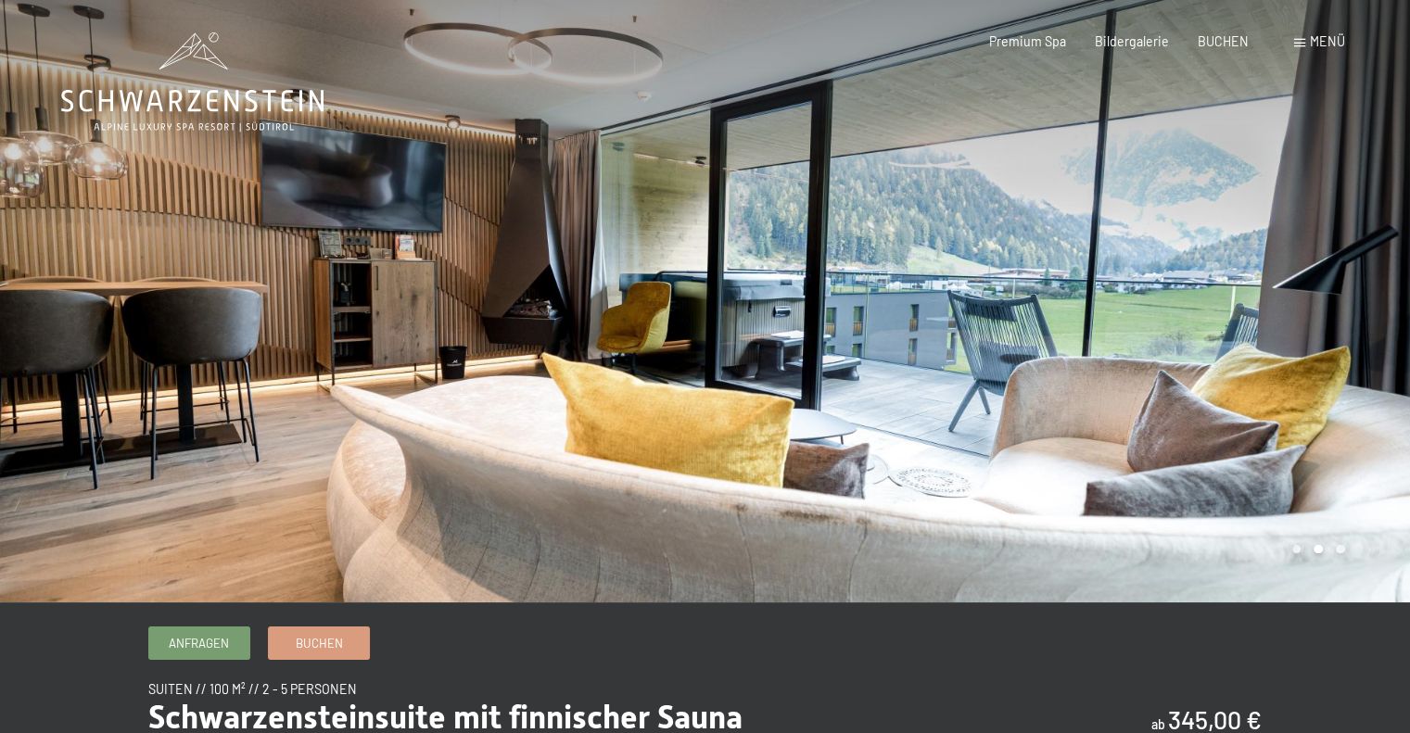
click at [1343, 286] on div at bounding box center [1057, 301] width 705 height 603
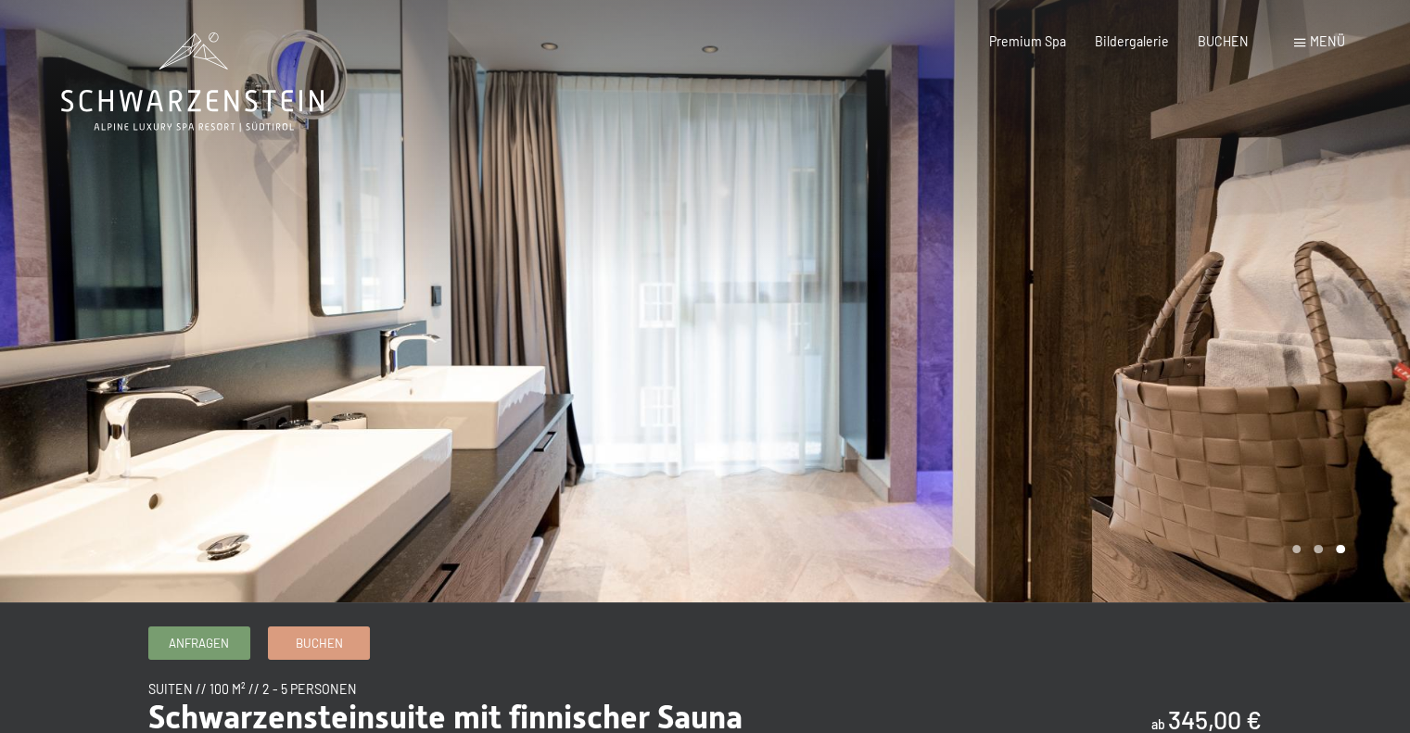
click at [1343, 286] on div at bounding box center [1057, 301] width 705 height 603
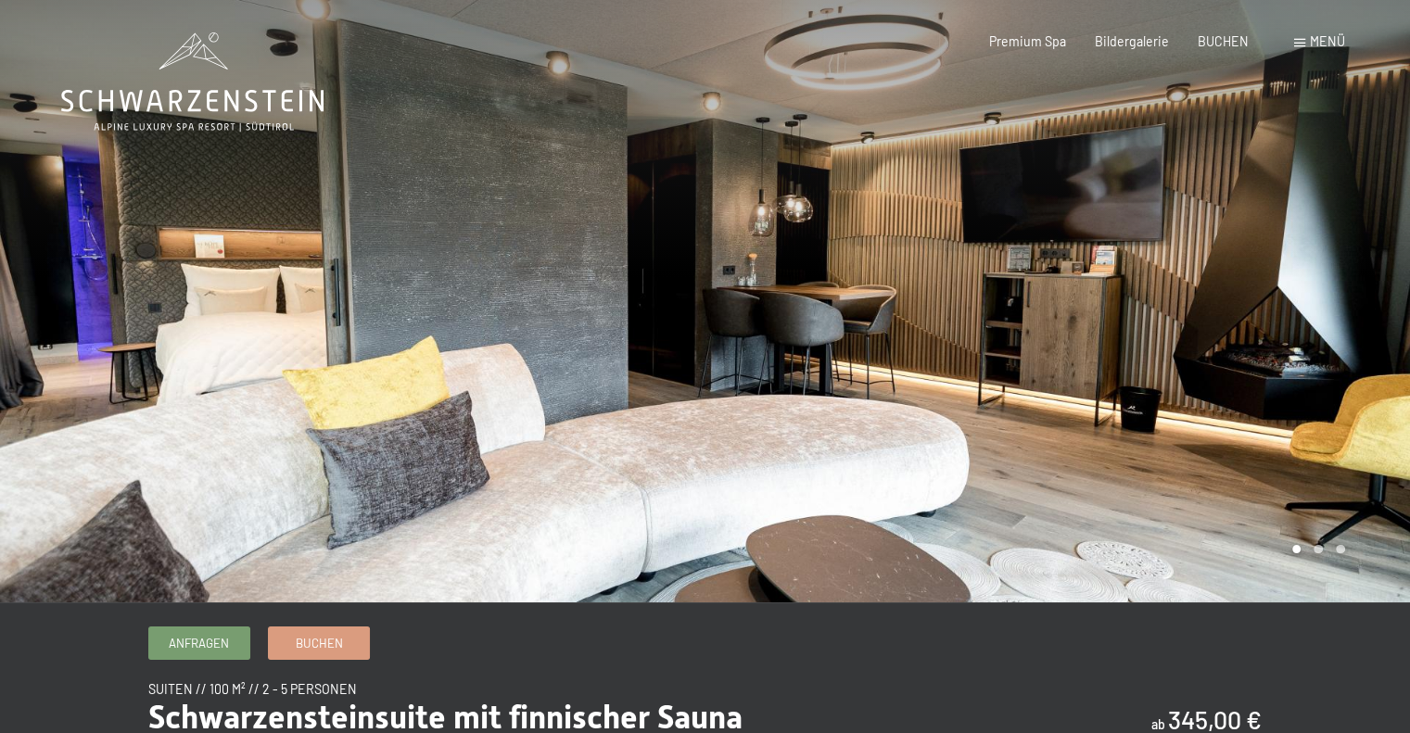
click at [1343, 286] on div at bounding box center [1057, 301] width 705 height 603
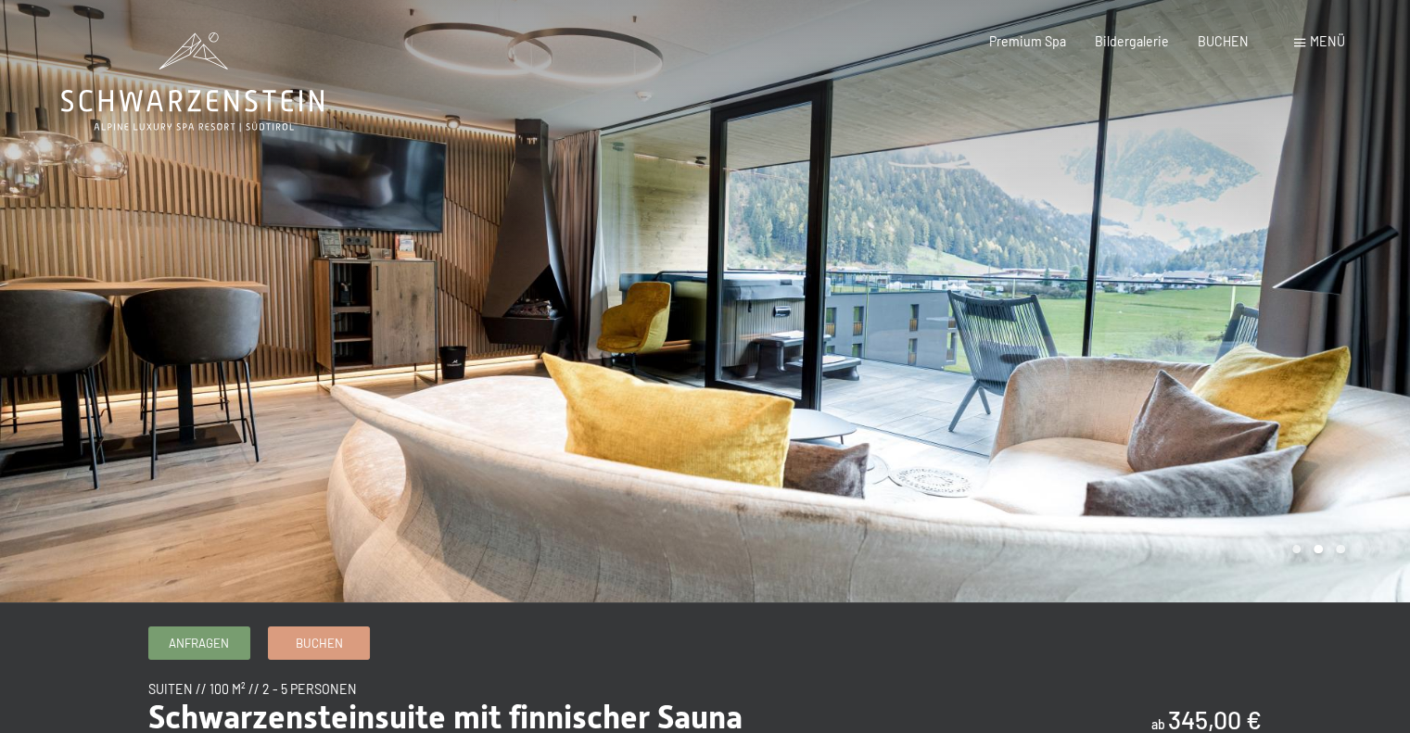
click at [1343, 286] on div at bounding box center [1057, 301] width 705 height 603
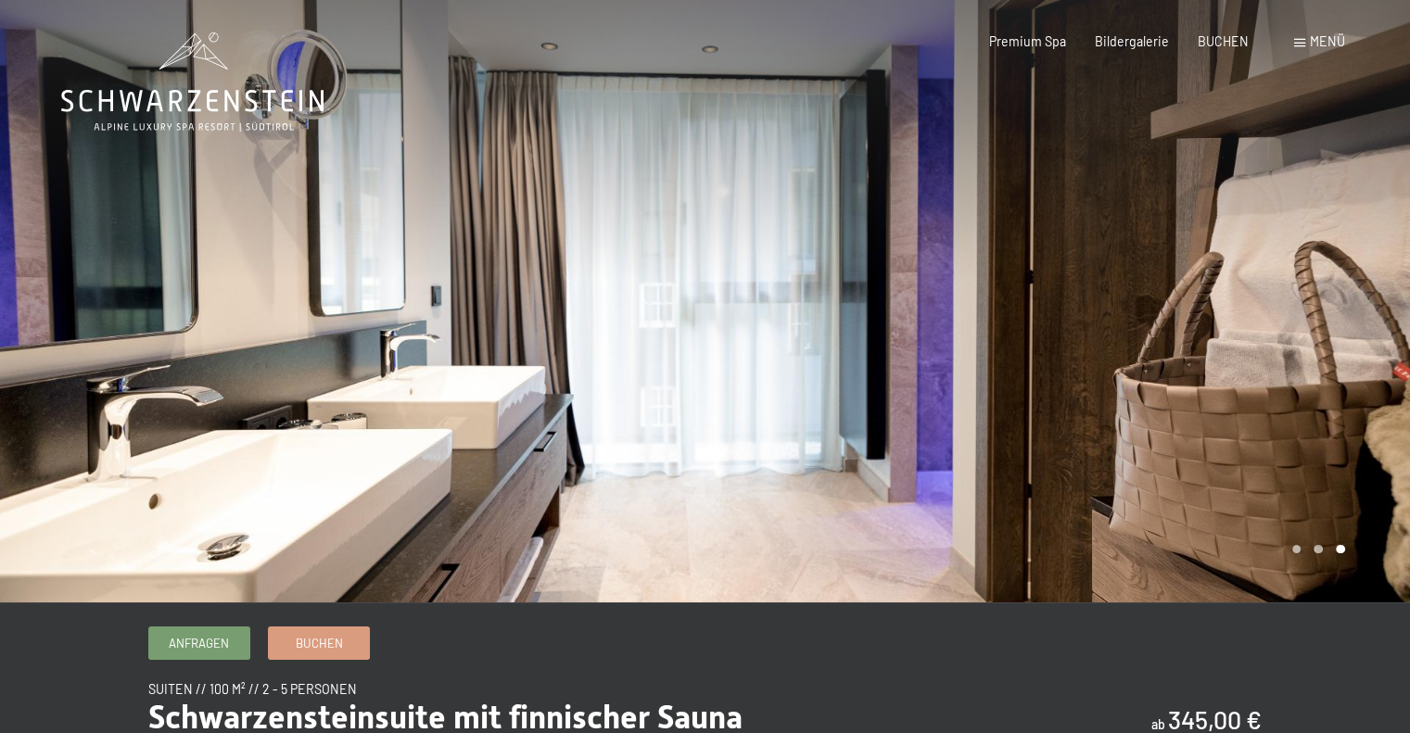
click at [1343, 286] on div at bounding box center [1057, 301] width 705 height 603
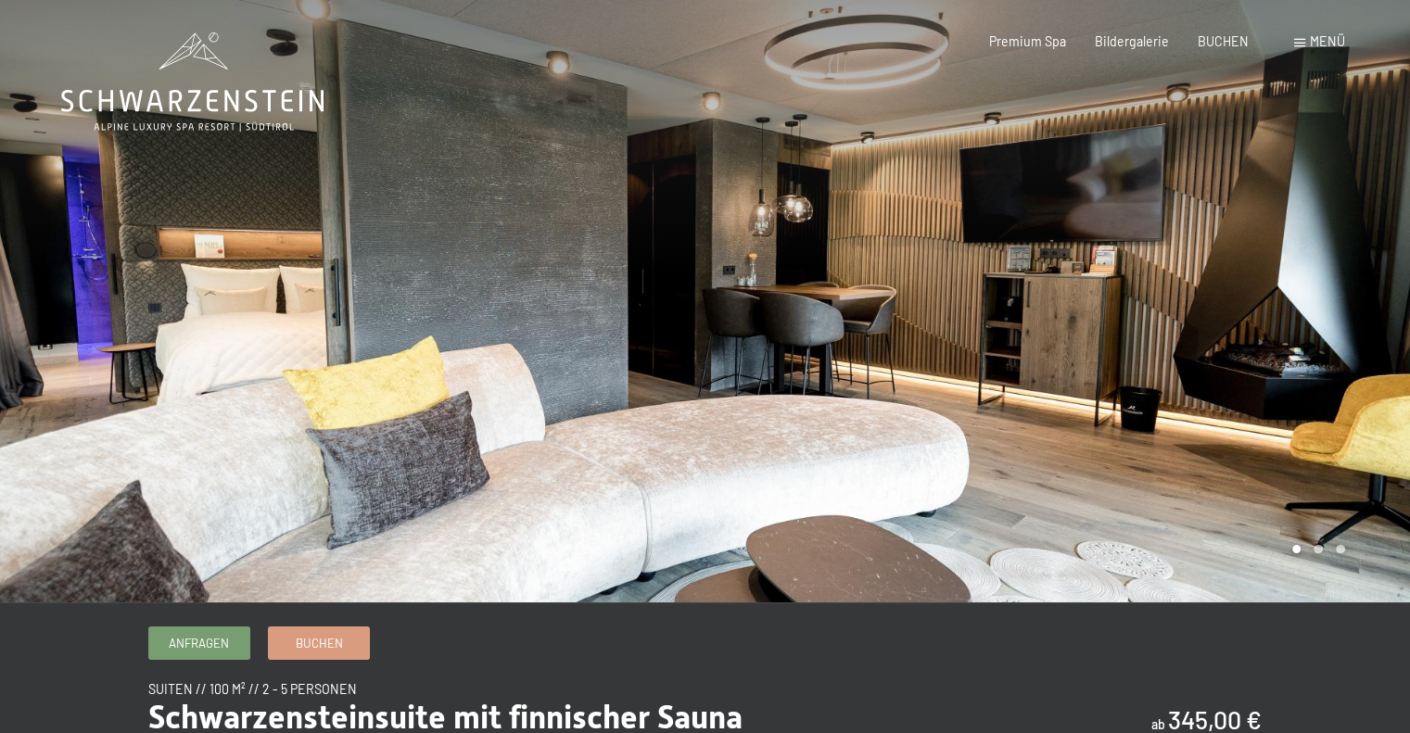
click at [1343, 286] on div at bounding box center [1057, 301] width 705 height 603
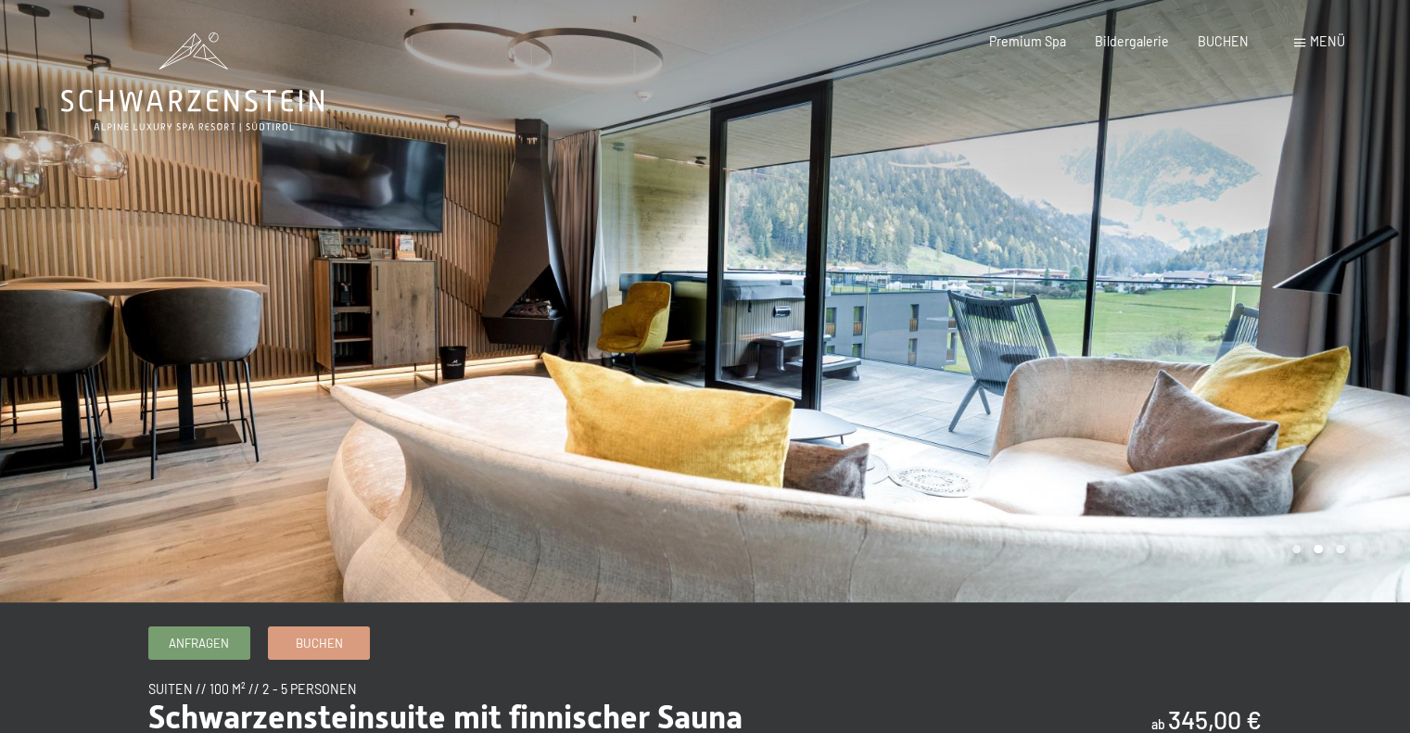
click at [1343, 286] on div at bounding box center [1057, 301] width 705 height 603
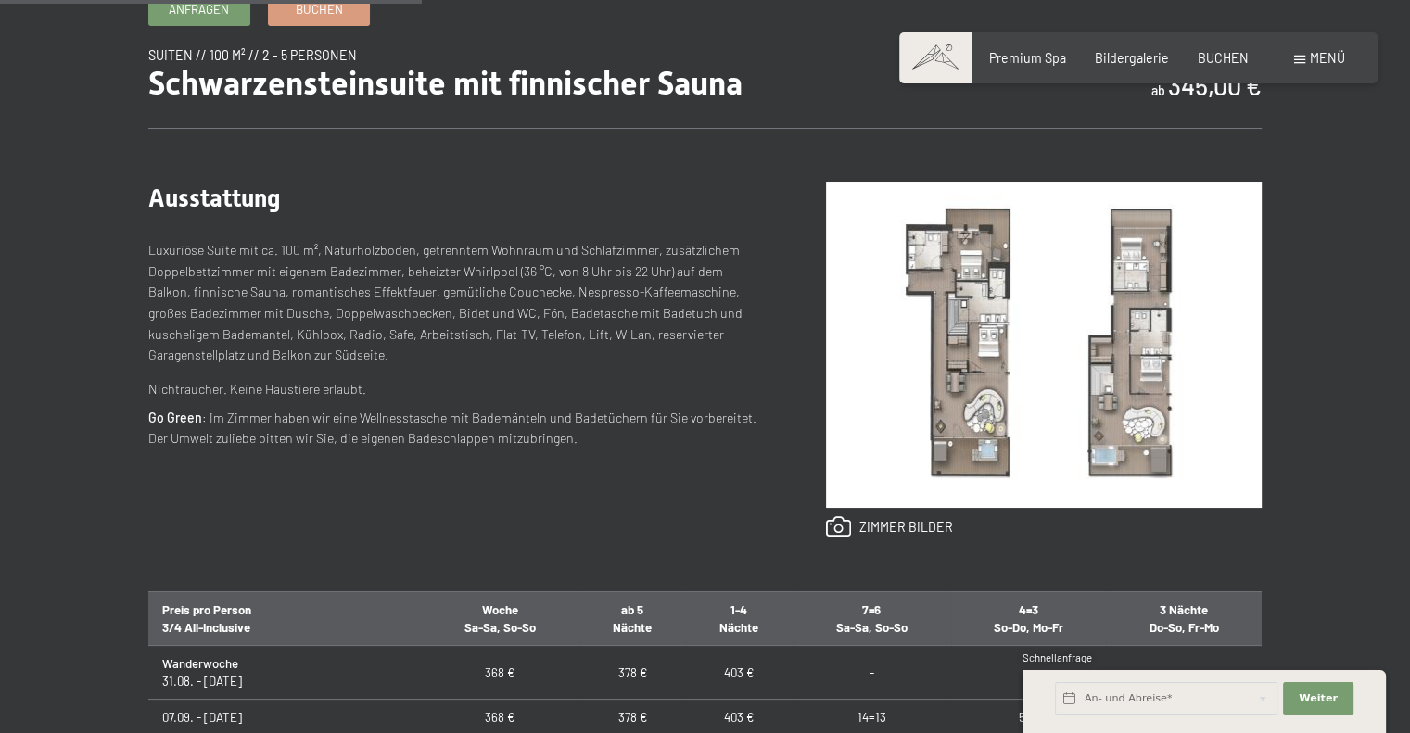
scroll to position [649, 0]
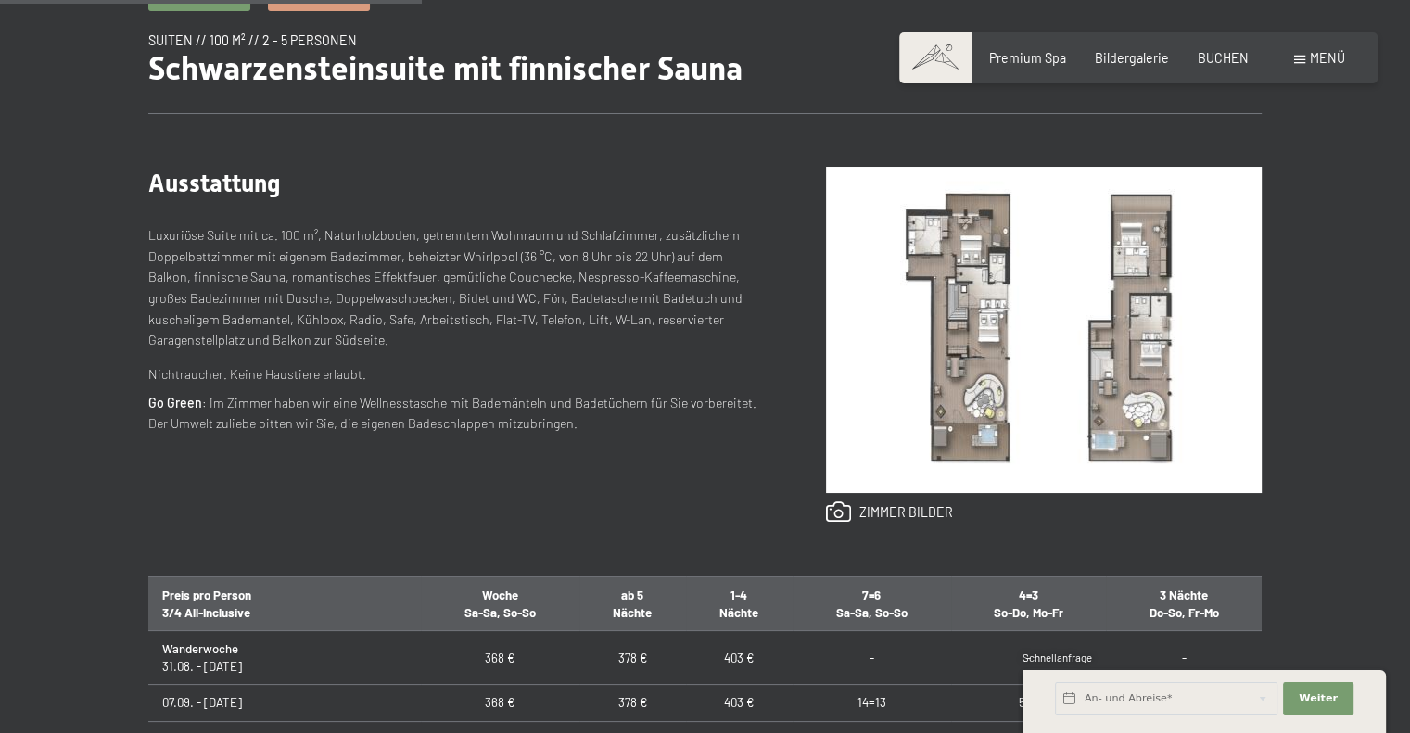
click at [1071, 362] on img at bounding box center [1044, 330] width 436 height 326
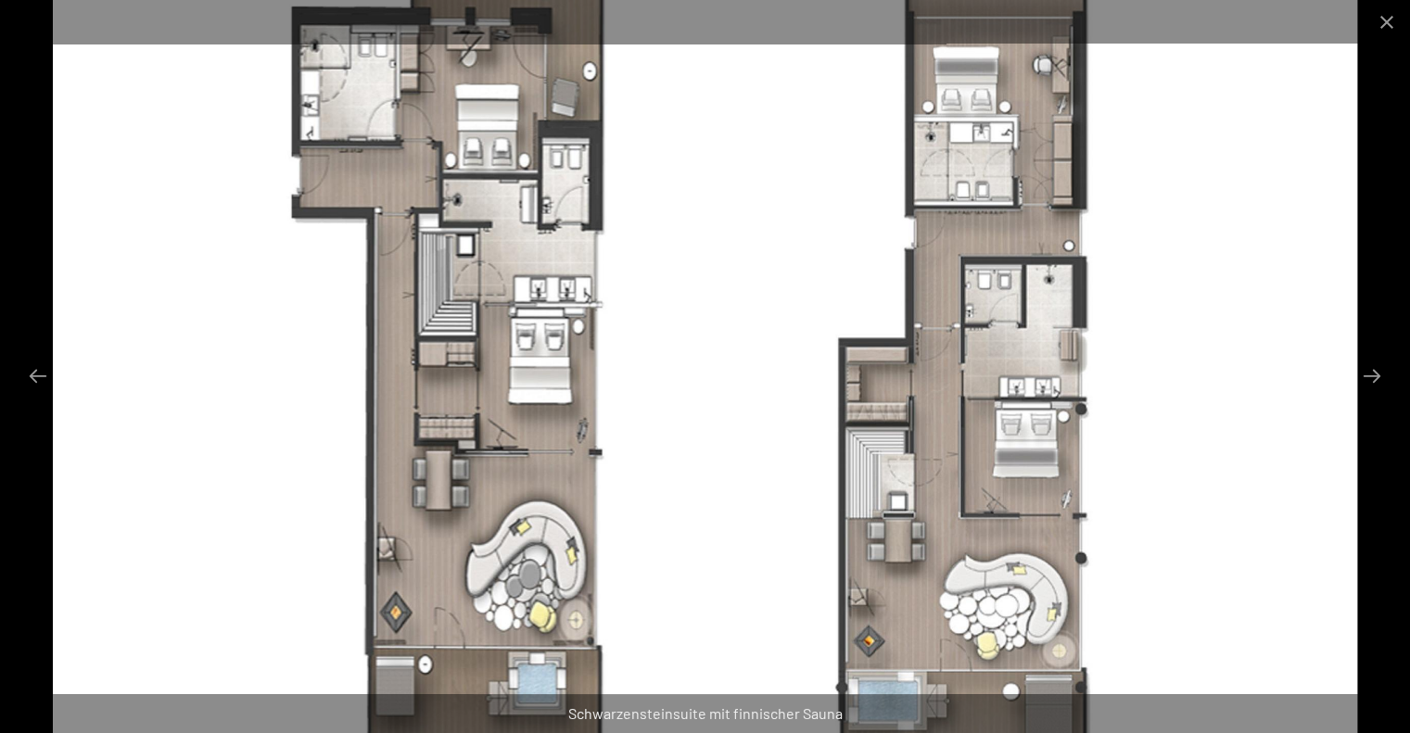
click at [138, 725] on div "Schwarzensteinsuite mit finnischer Sauna" at bounding box center [705, 713] width 1410 height 39
click at [736, 715] on div "Schwarzensteinsuite mit finnischer Sauna" at bounding box center [705, 713] width 1410 height 39
